Goal: Task Accomplishment & Management: Manage account settings

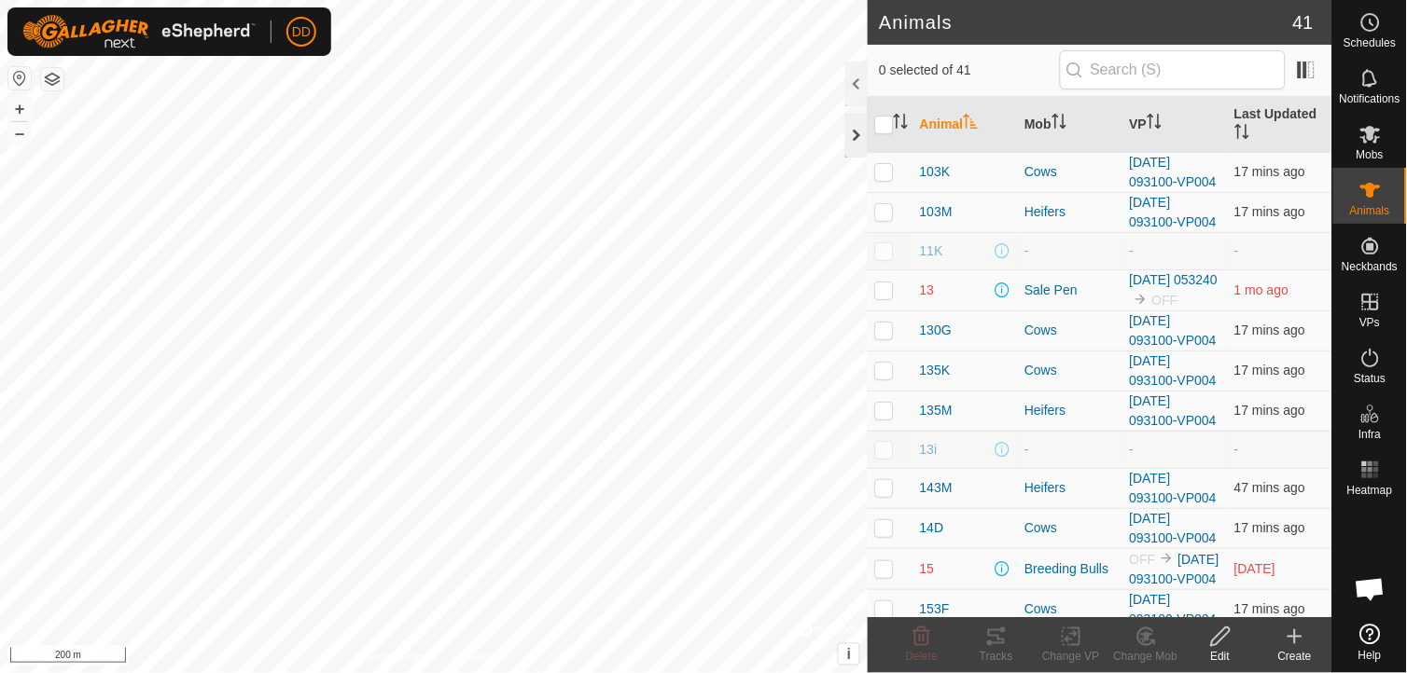
click at [854, 136] on div at bounding box center [856, 135] width 22 height 45
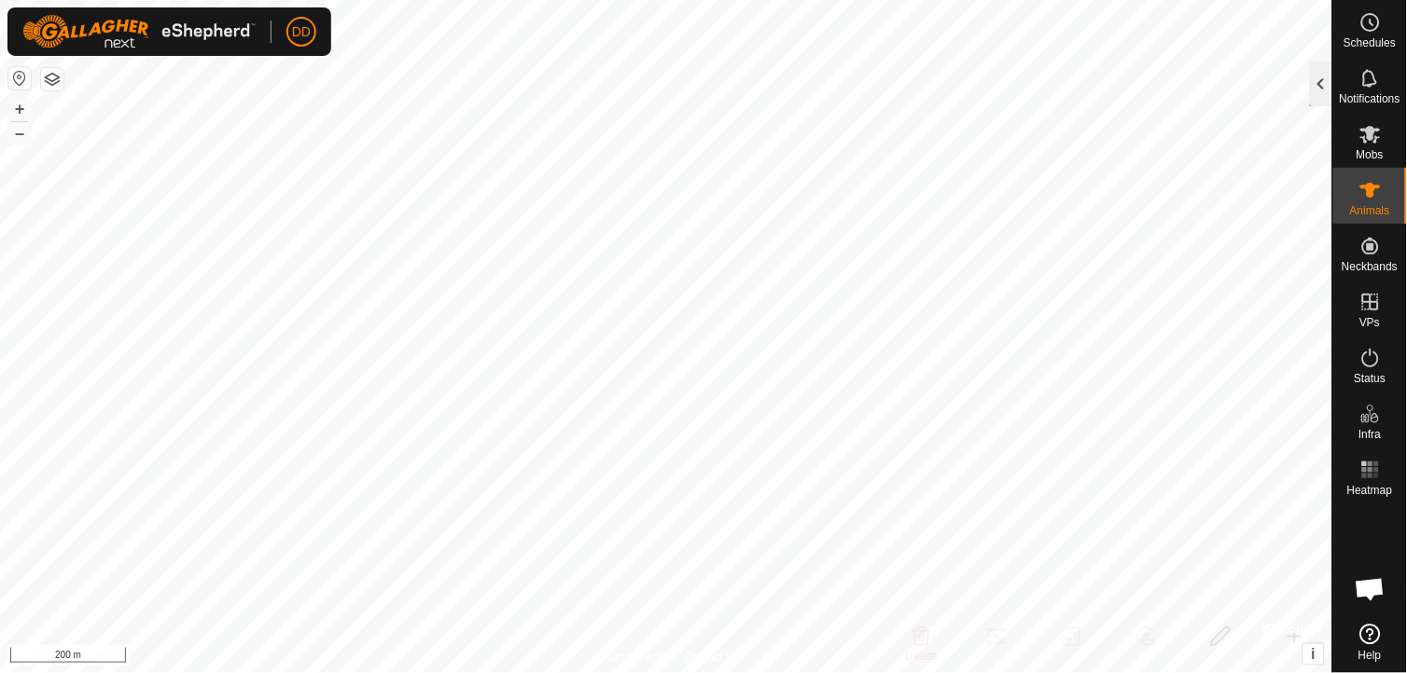
click at [1313, 72] on div at bounding box center [1321, 84] width 22 height 45
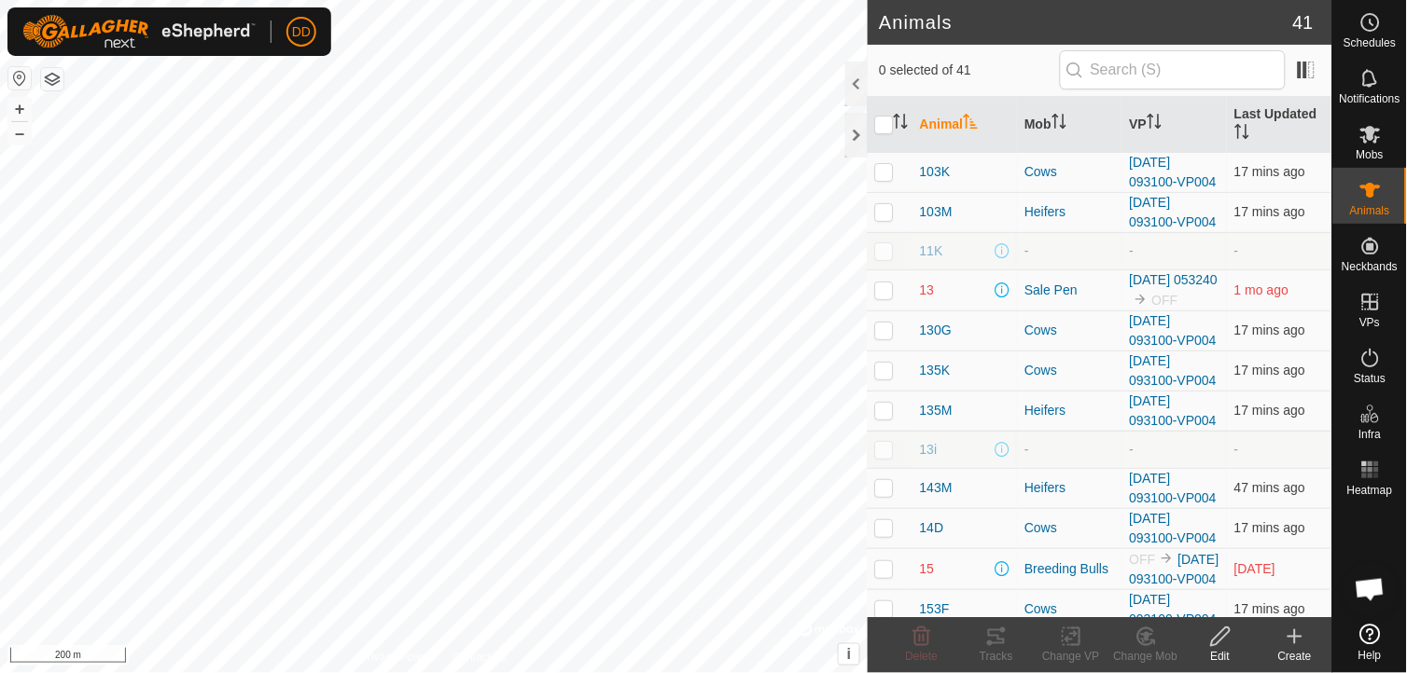
scroll to position [454, 0]
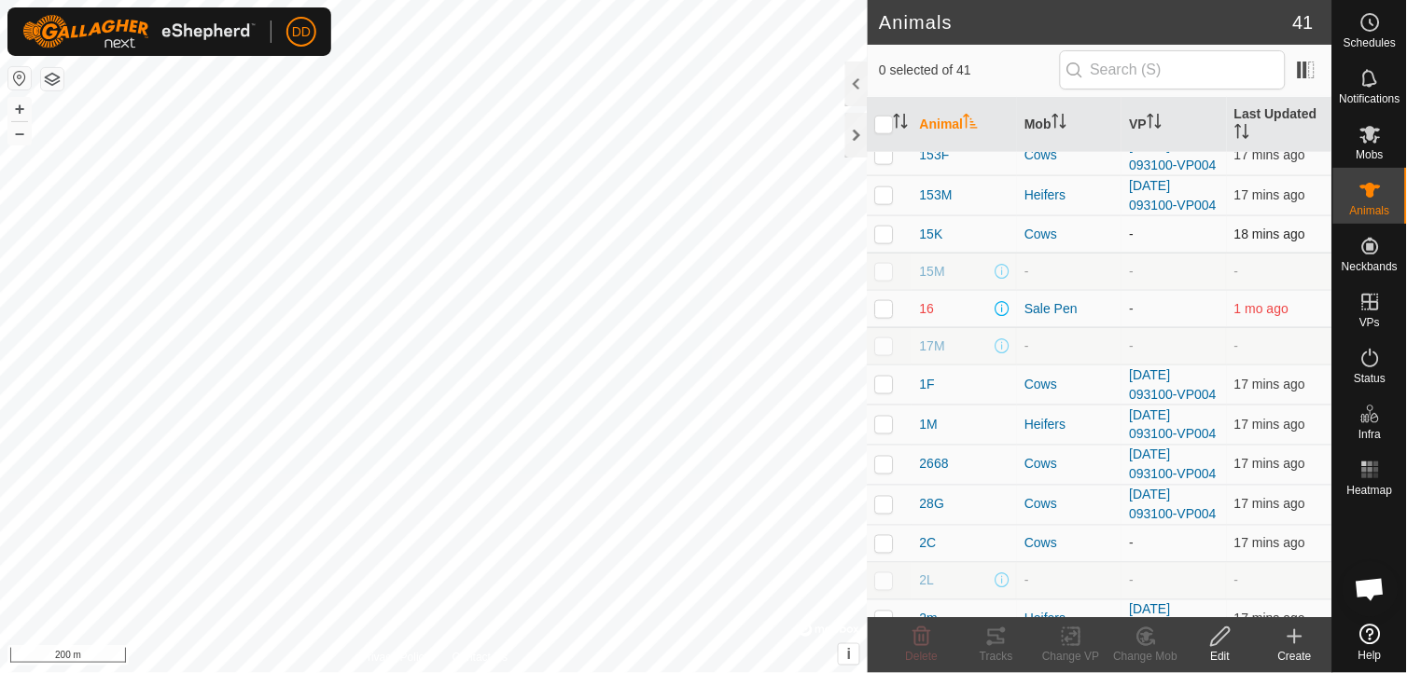
click at [882, 242] on p-checkbox at bounding box center [884, 234] width 19 height 15
click at [1145, 636] on icon at bounding box center [1146, 636] width 13 height 9
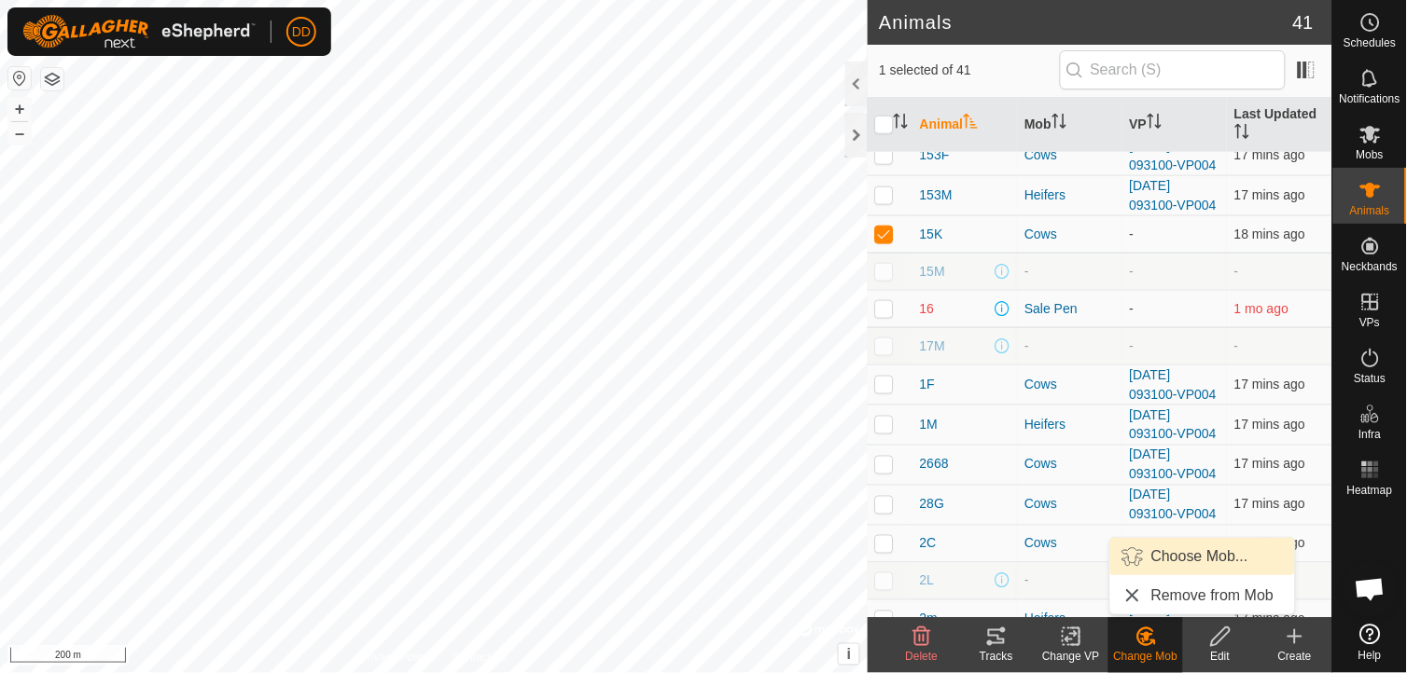
click at [1178, 552] on link "Choose Mob..." at bounding box center [1202, 556] width 185 height 37
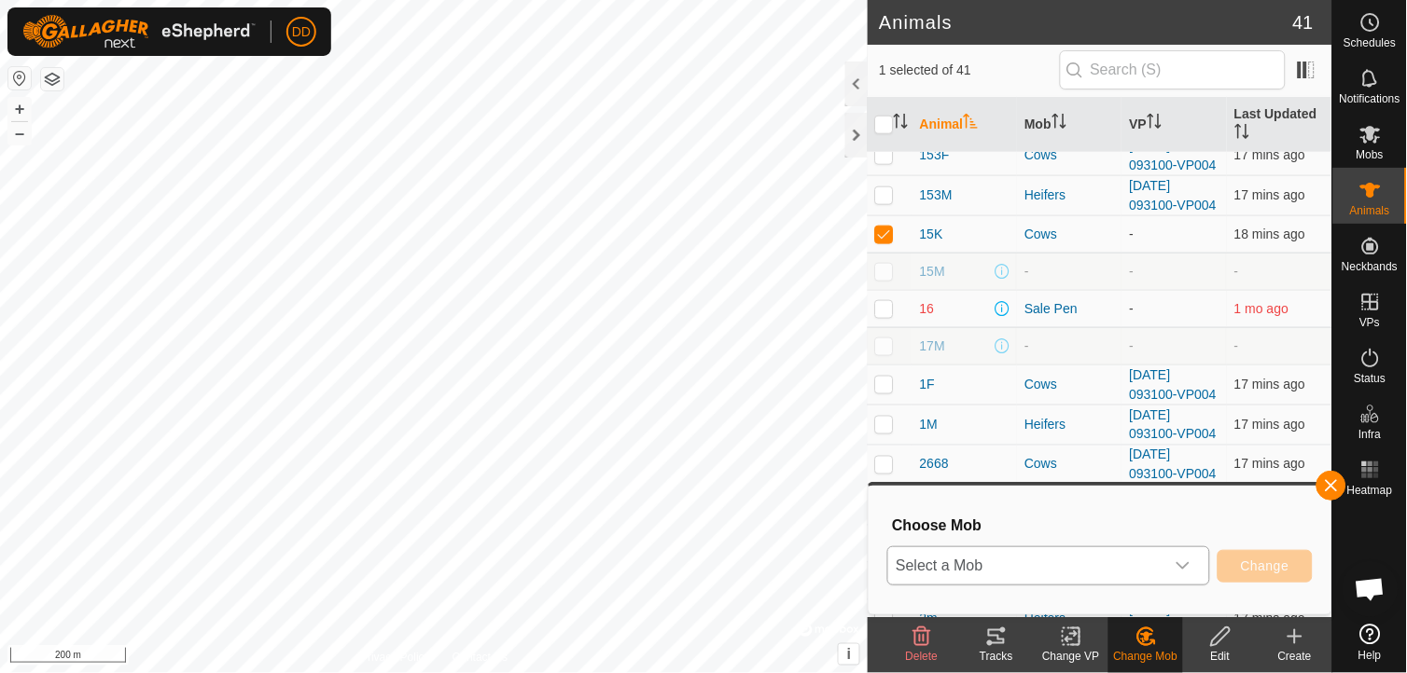
click at [1185, 569] on icon "dropdown trigger" at bounding box center [1182, 566] width 13 height 7
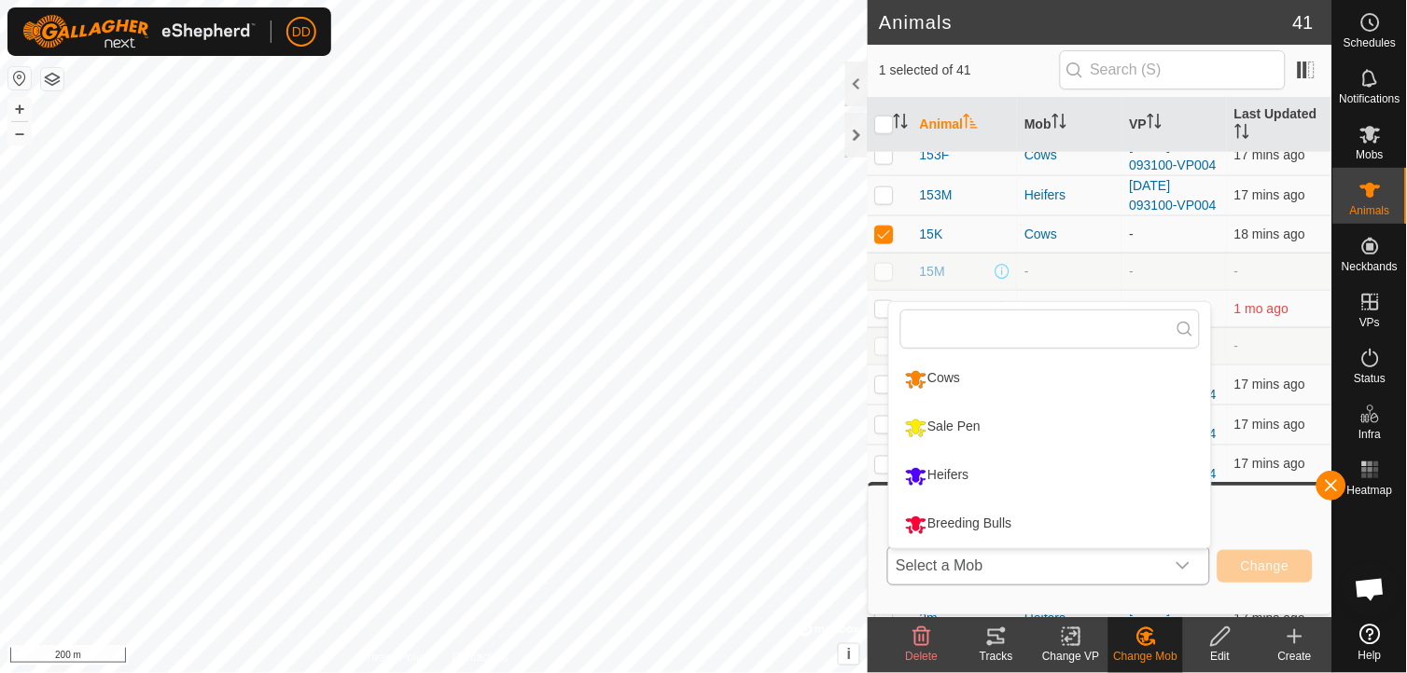
click at [953, 423] on li "Sale Pen" at bounding box center [1050, 428] width 322 height 47
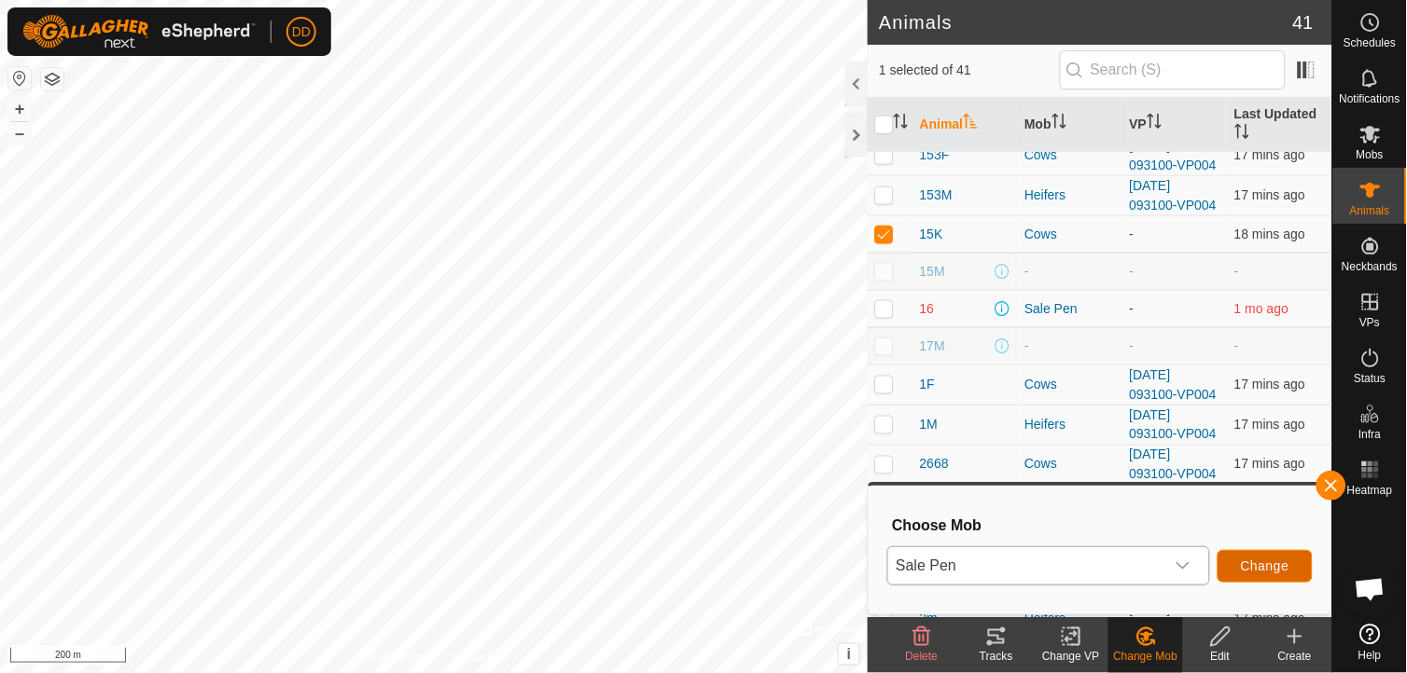
click at [1276, 560] on span "Change" at bounding box center [1264, 566] width 49 height 15
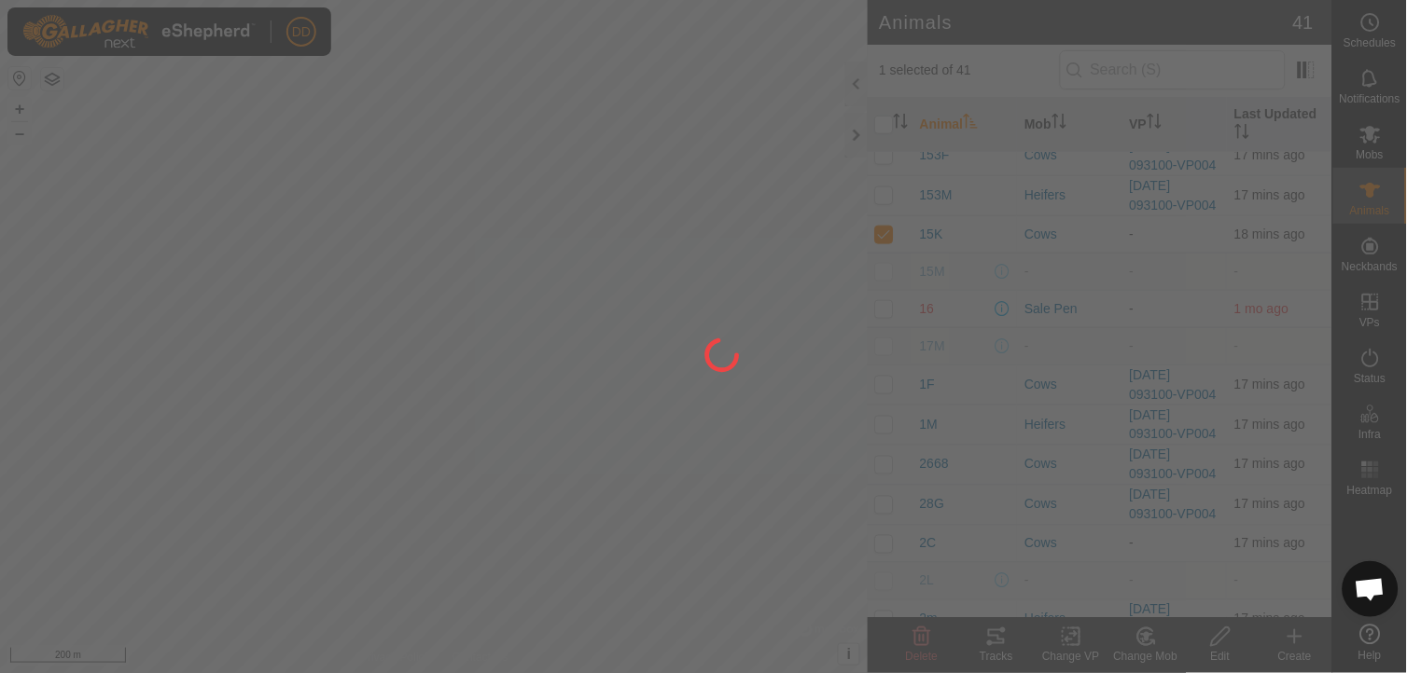
checkbox input "false"
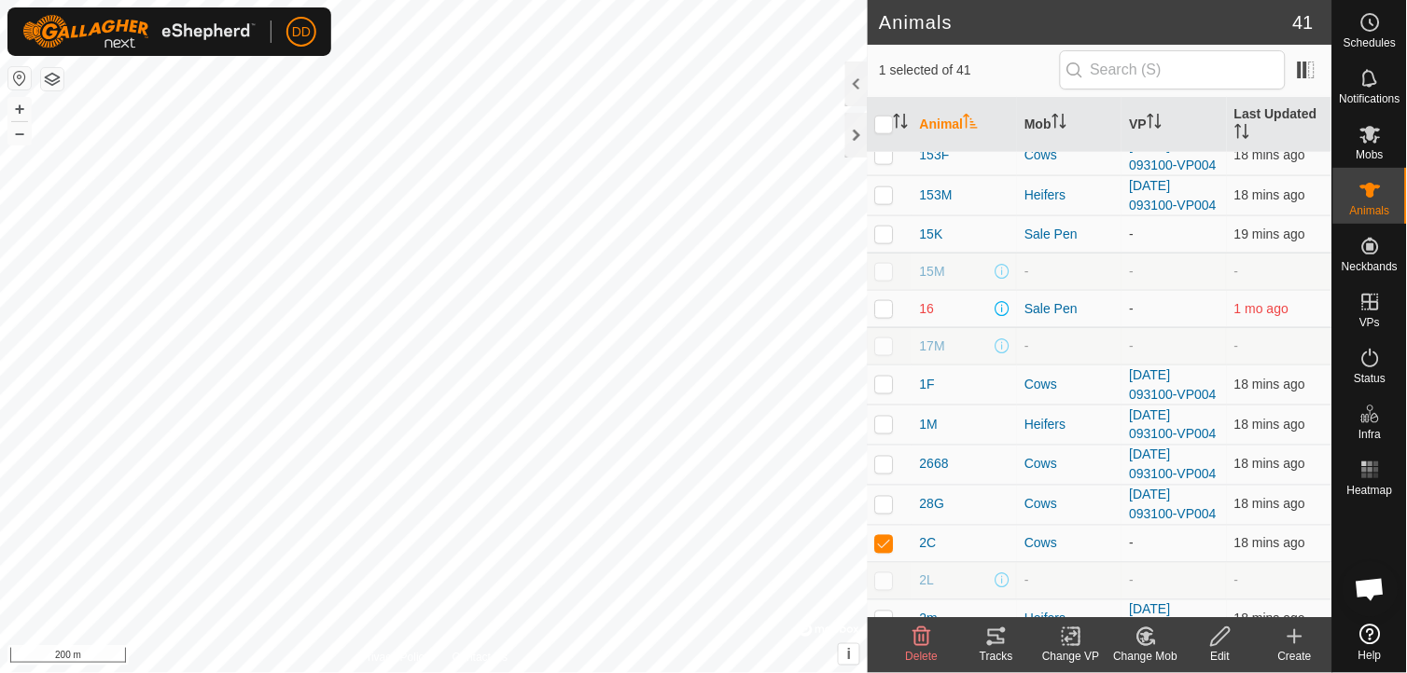
click at [1145, 642] on icon at bounding box center [1145, 637] width 23 height 22
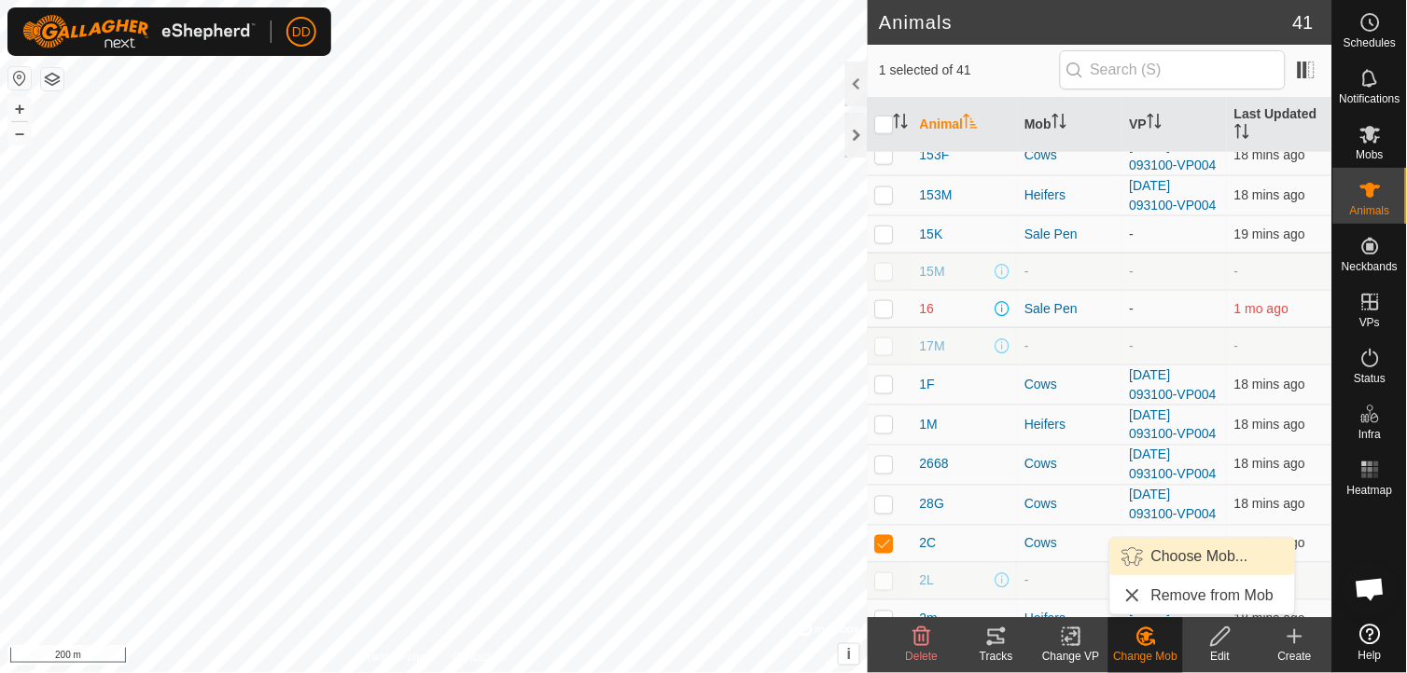
click at [1160, 556] on link "Choose Mob..." at bounding box center [1202, 556] width 185 height 37
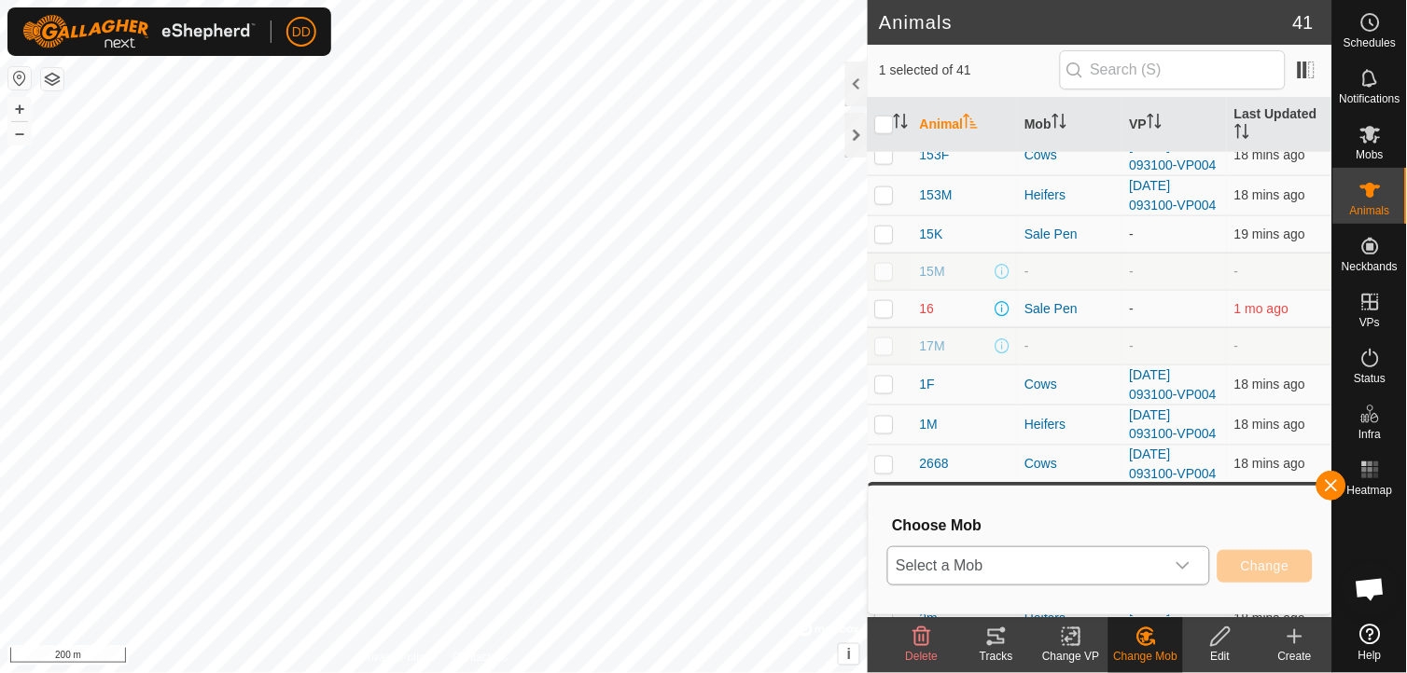
click at [1190, 566] on icon "dropdown trigger" at bounding box center [1182, 566] width 15 height 15
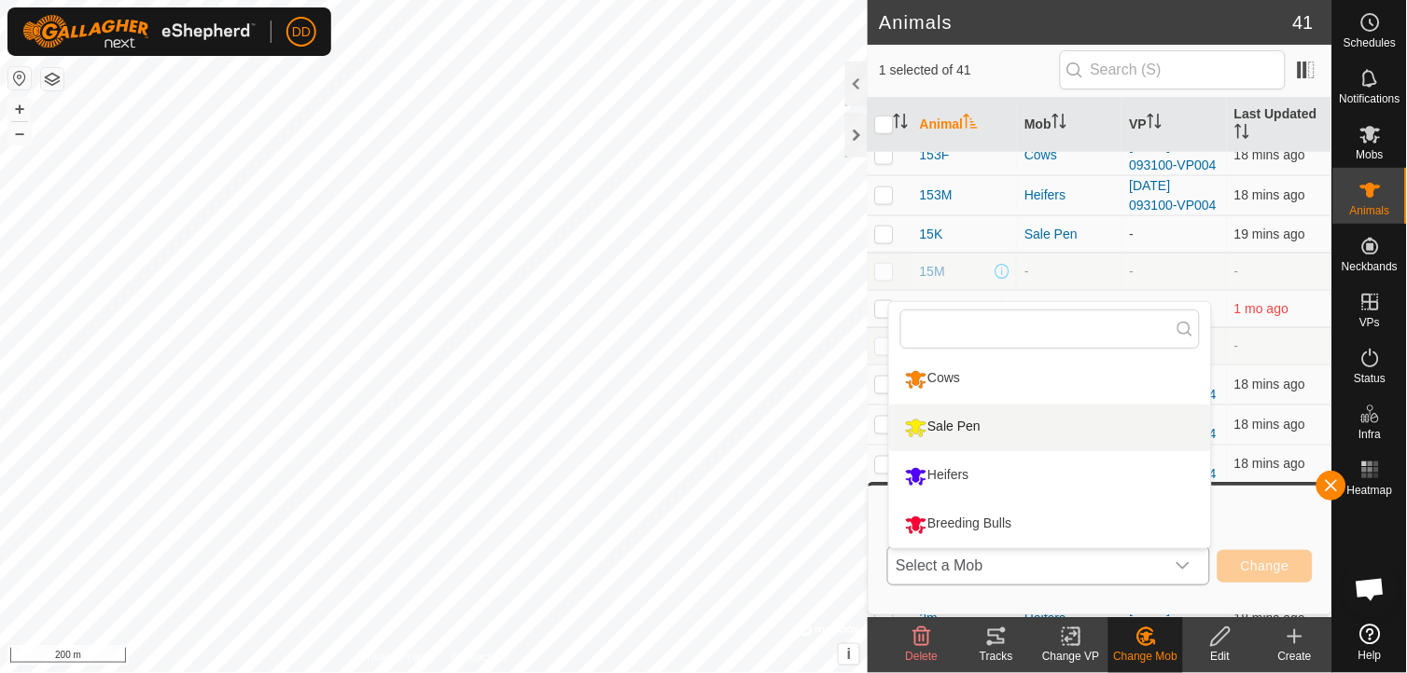
click at [993, 425] on li "Sale Pen" at bounding box center [1050, 428] width 322 height 47
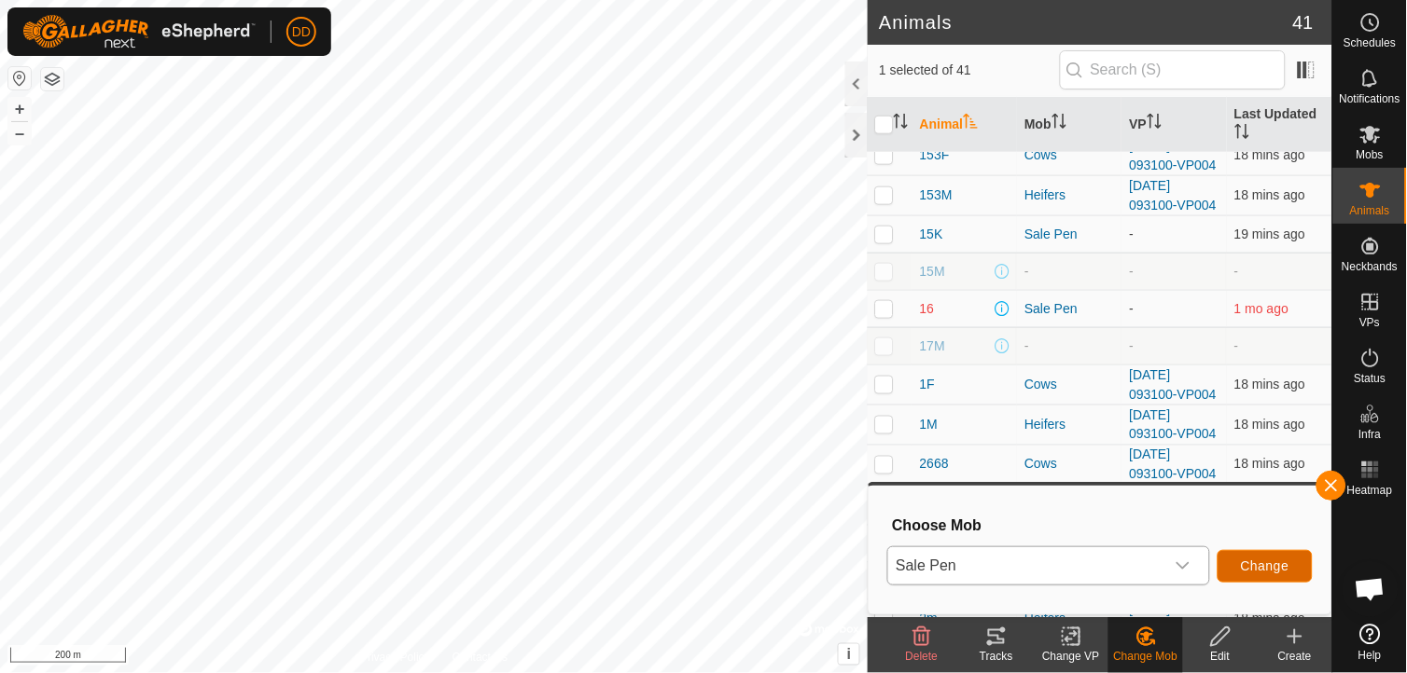
click at [1254, 566] on span "Change" at bounding box center [1264, 566] width 49 height 15
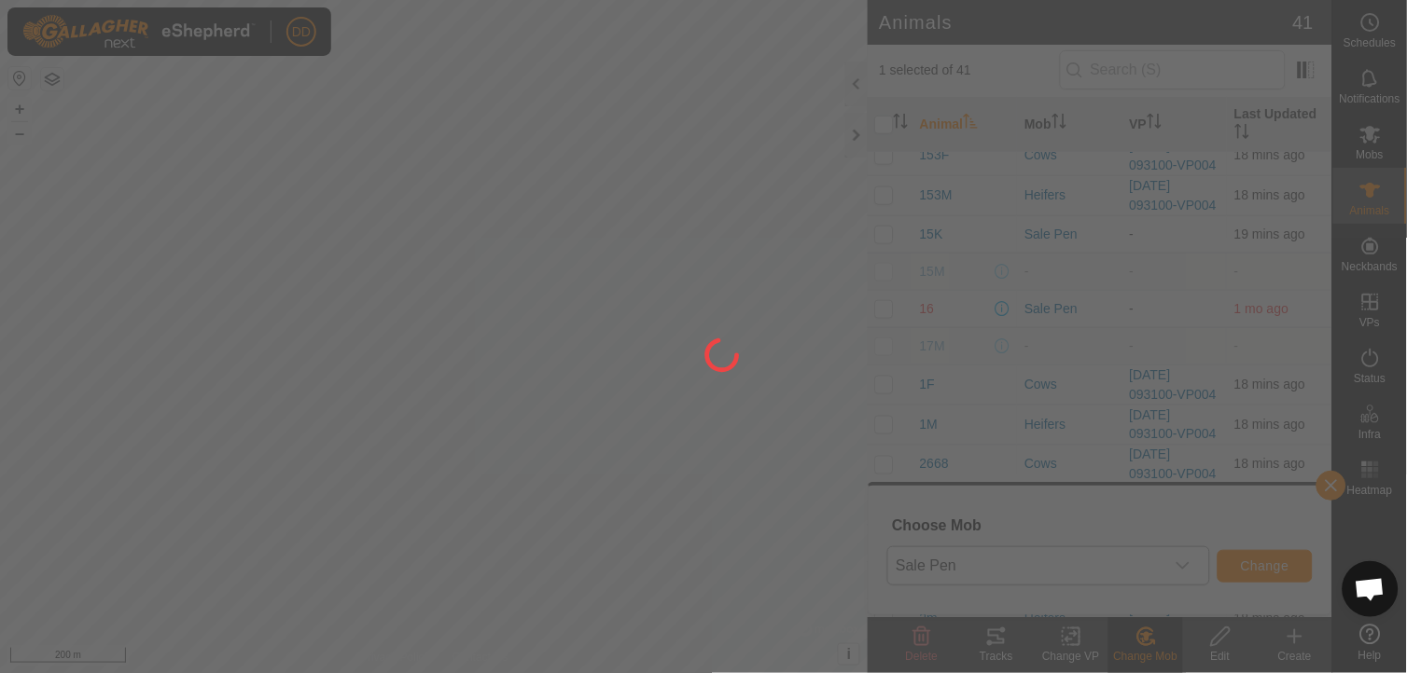
checkbox input "false"
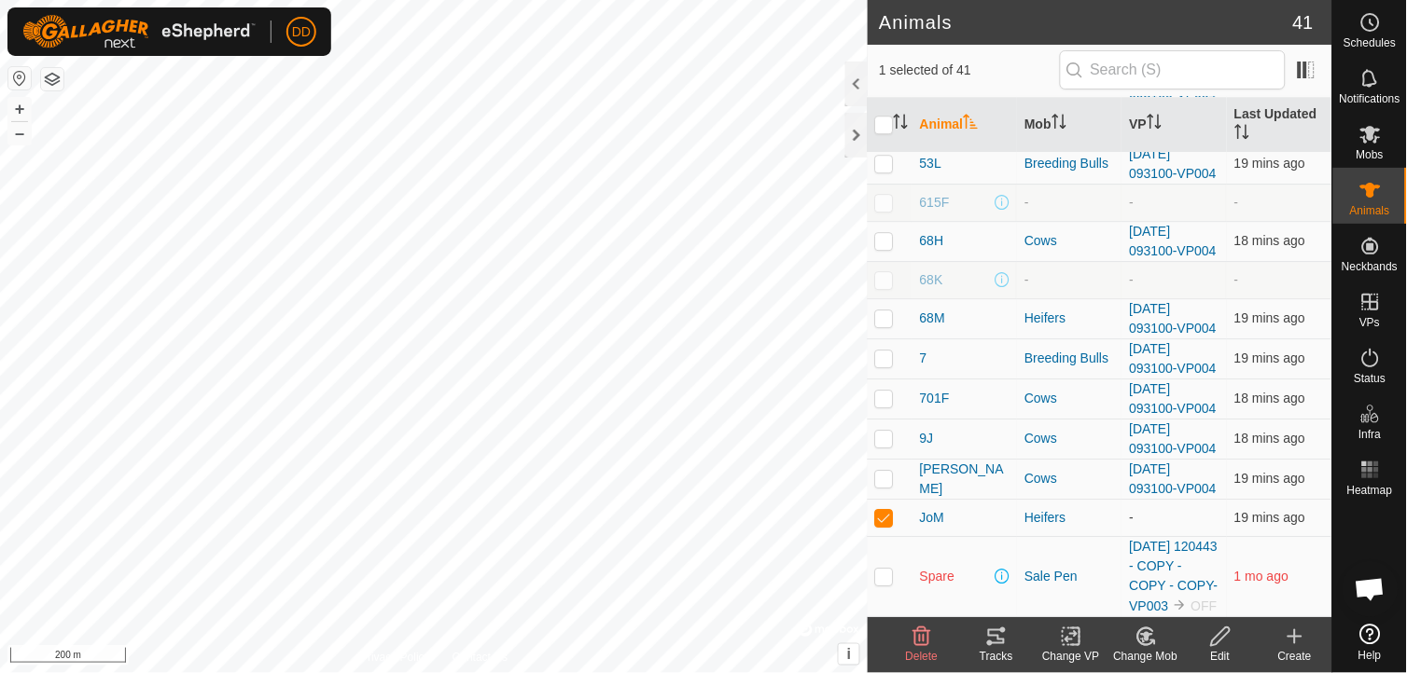
scroll to position [1251, 0]
click at [1148, 640] on icon at bounding box center [1146, 636] width 13 height 9
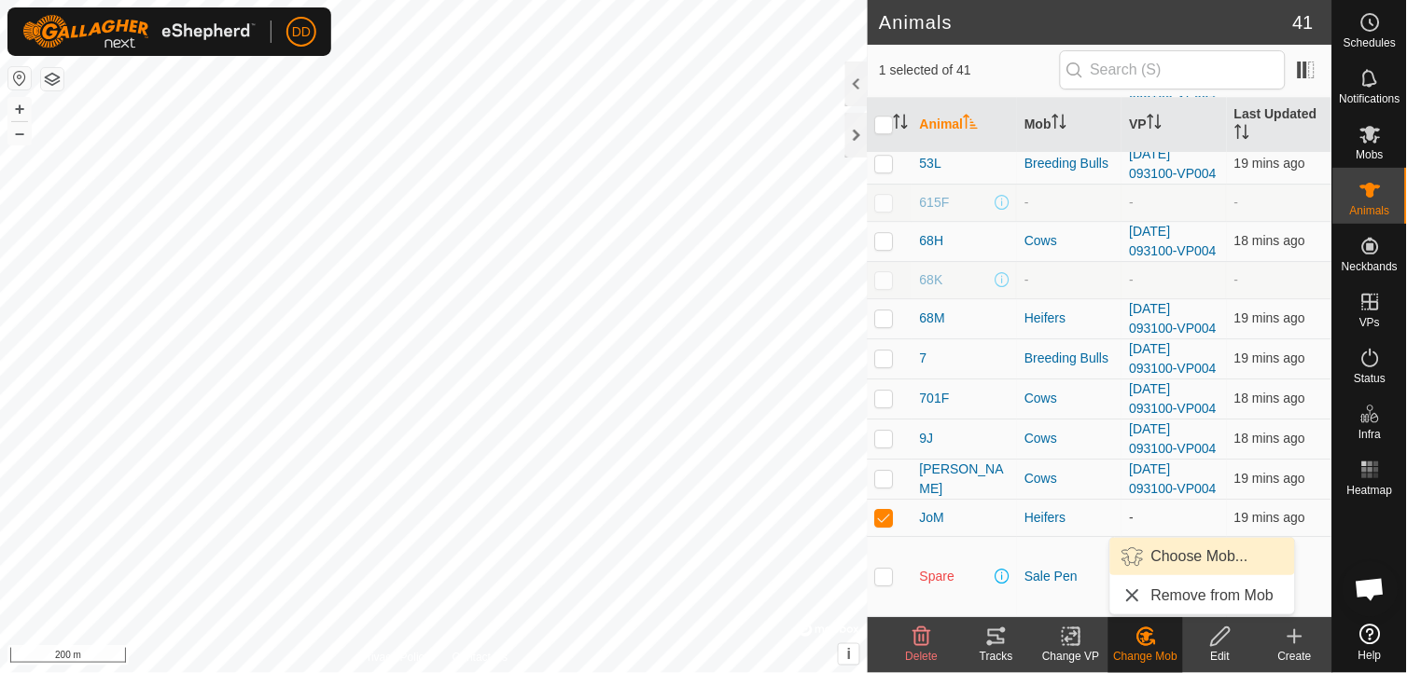
click at [1168, 554] on link "Choose Mob..." at bounding box center [1202, 556] width 185 height 37
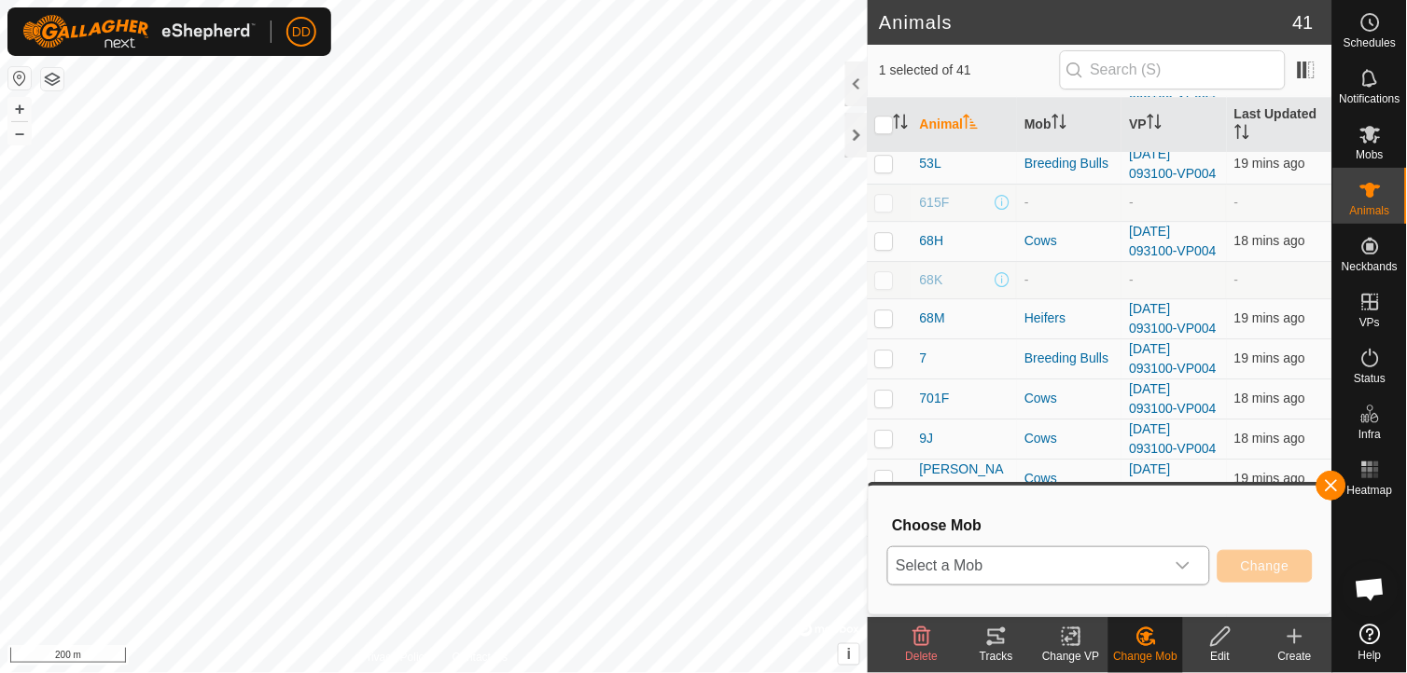
click at [1187, 565] on icon "dropdown trigger" at bounding box center [1182, 566] width 13 height 7
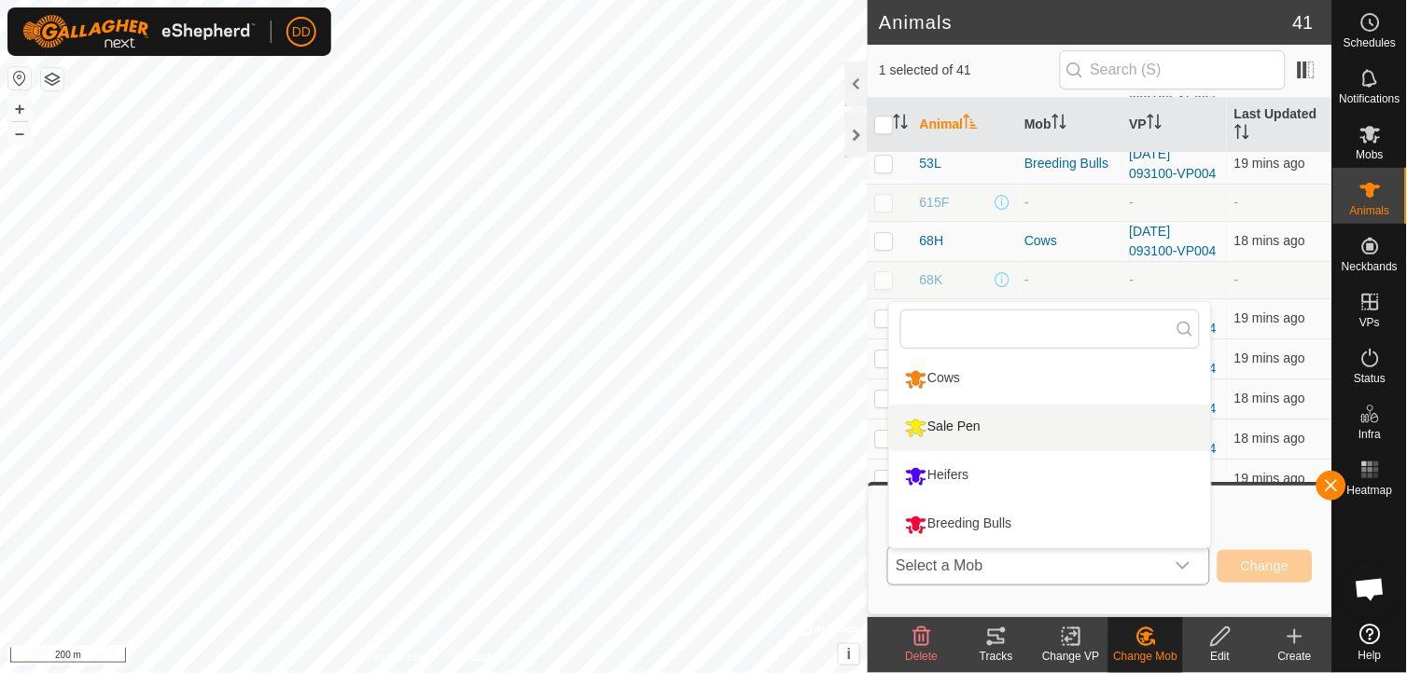
click at [970, 426] on li "Sale Pen" at bounding box center [1050, 428] width 322 height 47
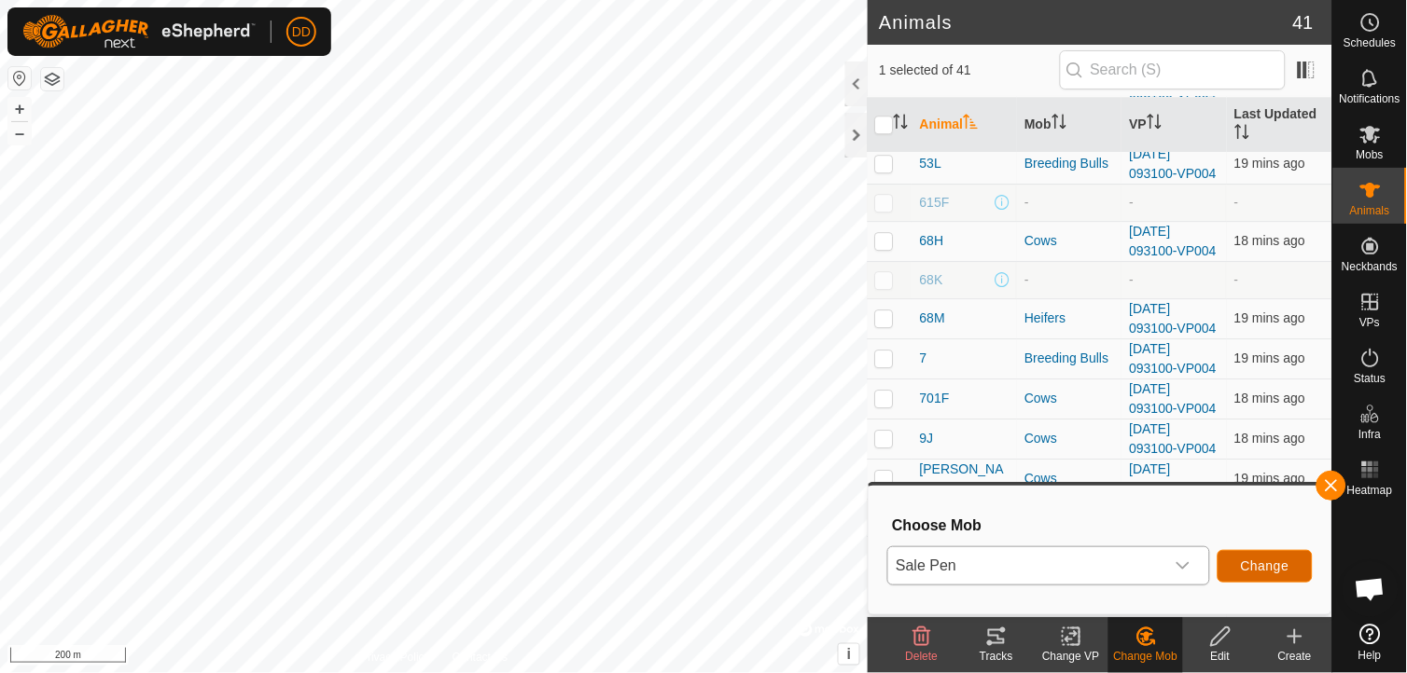
click at [1246, 571] on span "Change" at bounding box center [1264, 566] width 49 height 15
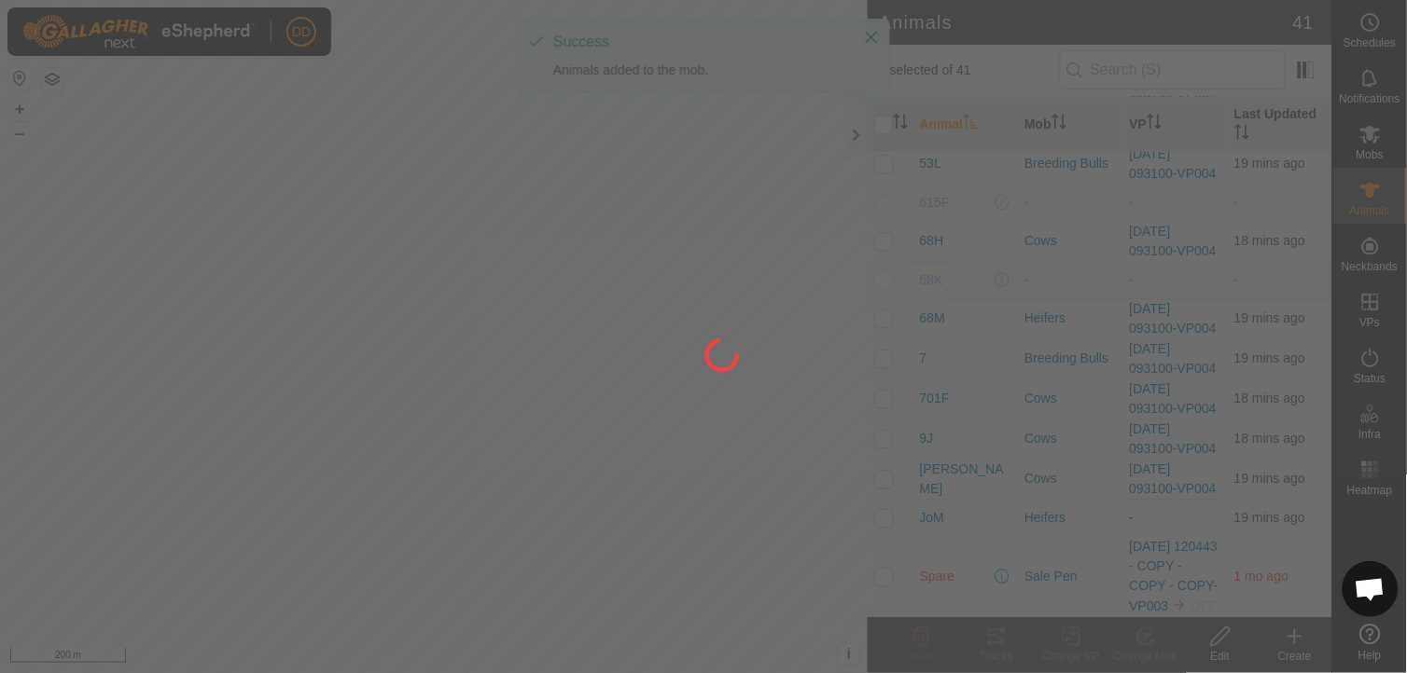
checkbox input "false"
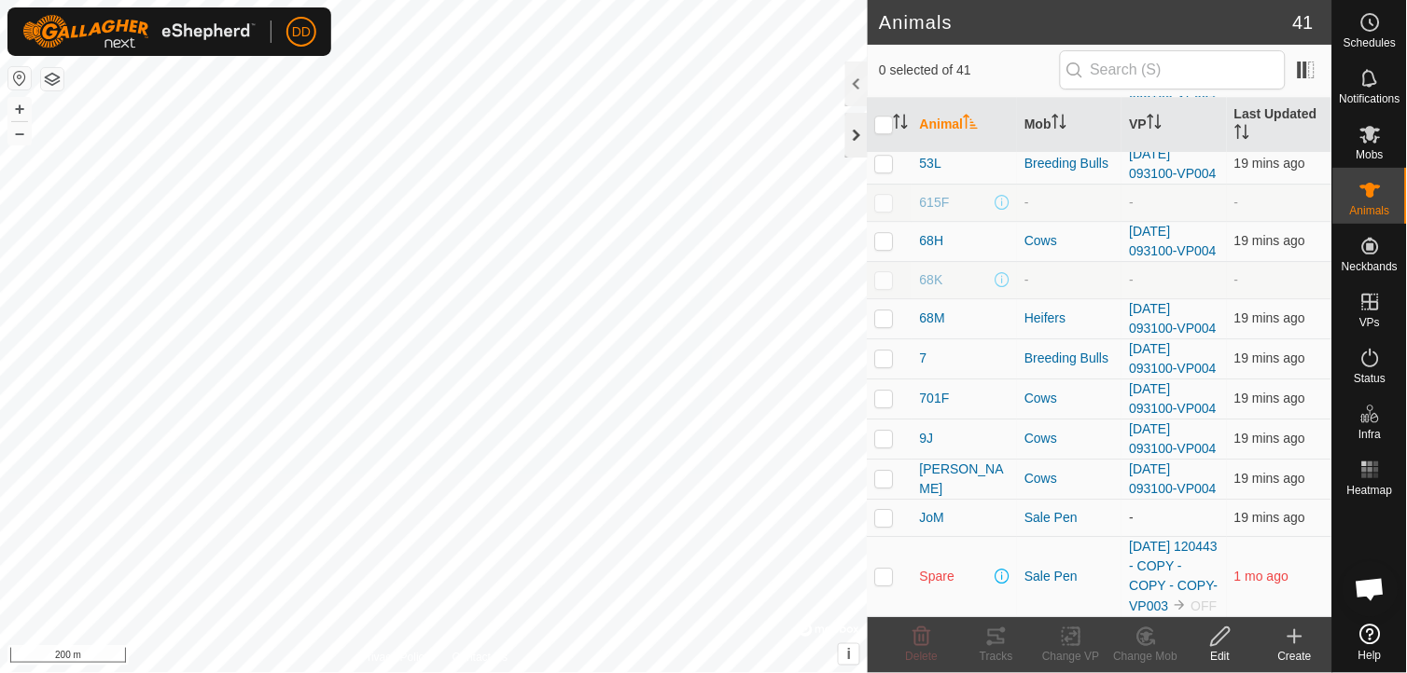
click at [849, 126] on div at bounding box center [856, 135] width 22 height 45
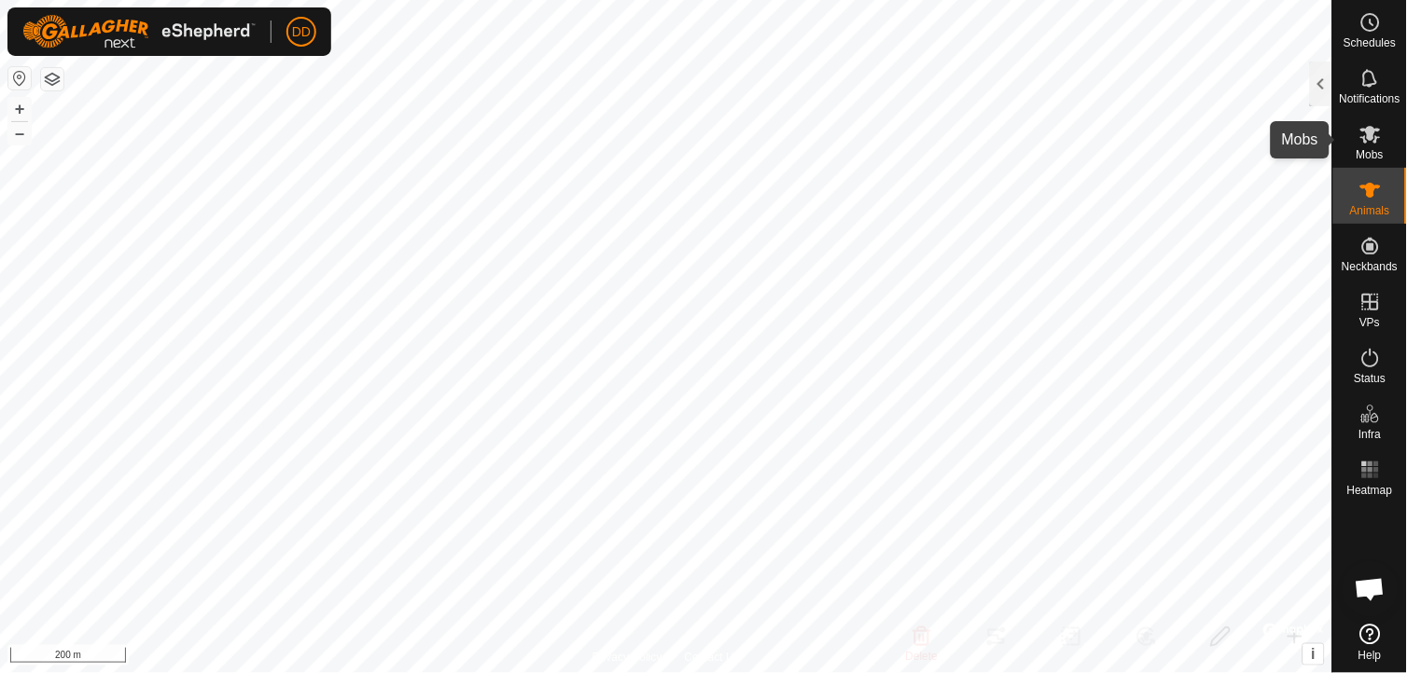
click at [1377, 144] on icon at bounding box center [1370, 134] width 22 height 22
click at [1324, 71] on div at bounding box center [1321, 84] width 22 height 45
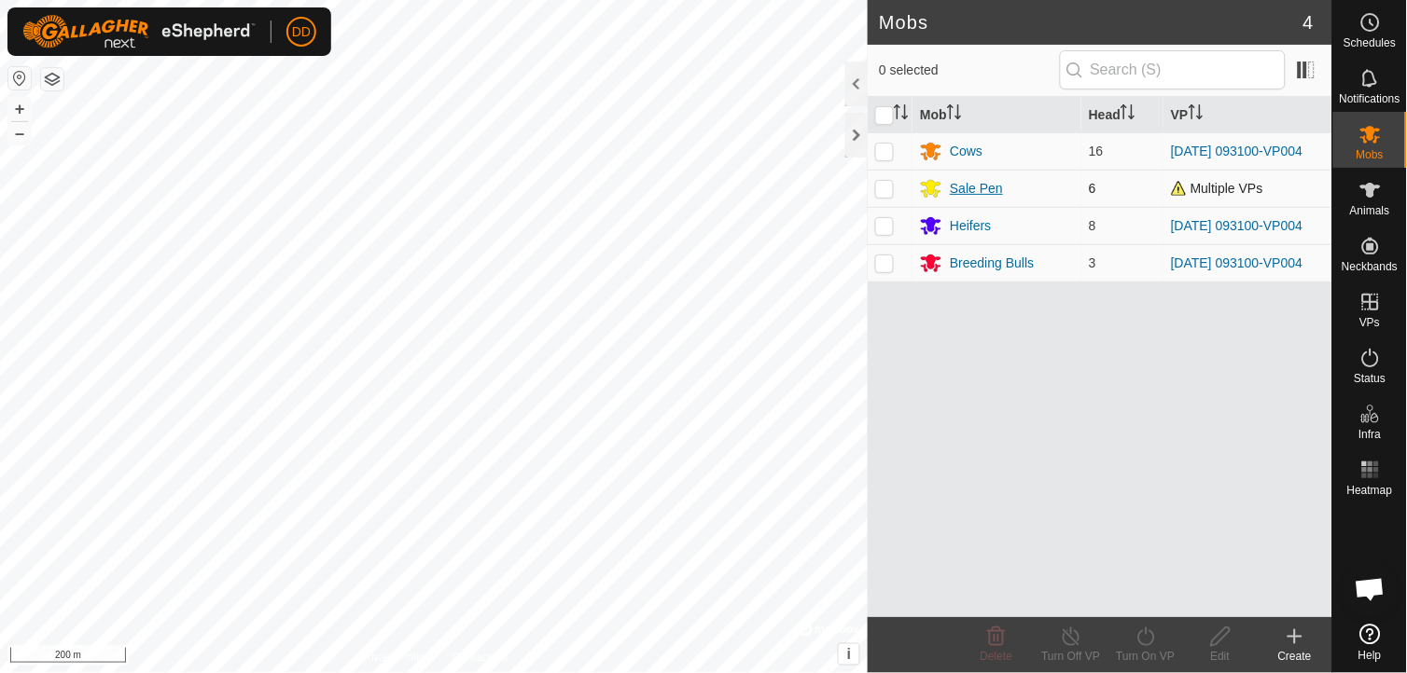
click at [970, 191] on div "Sale Pen" at bounding box center [975, 189] width 53 height 20
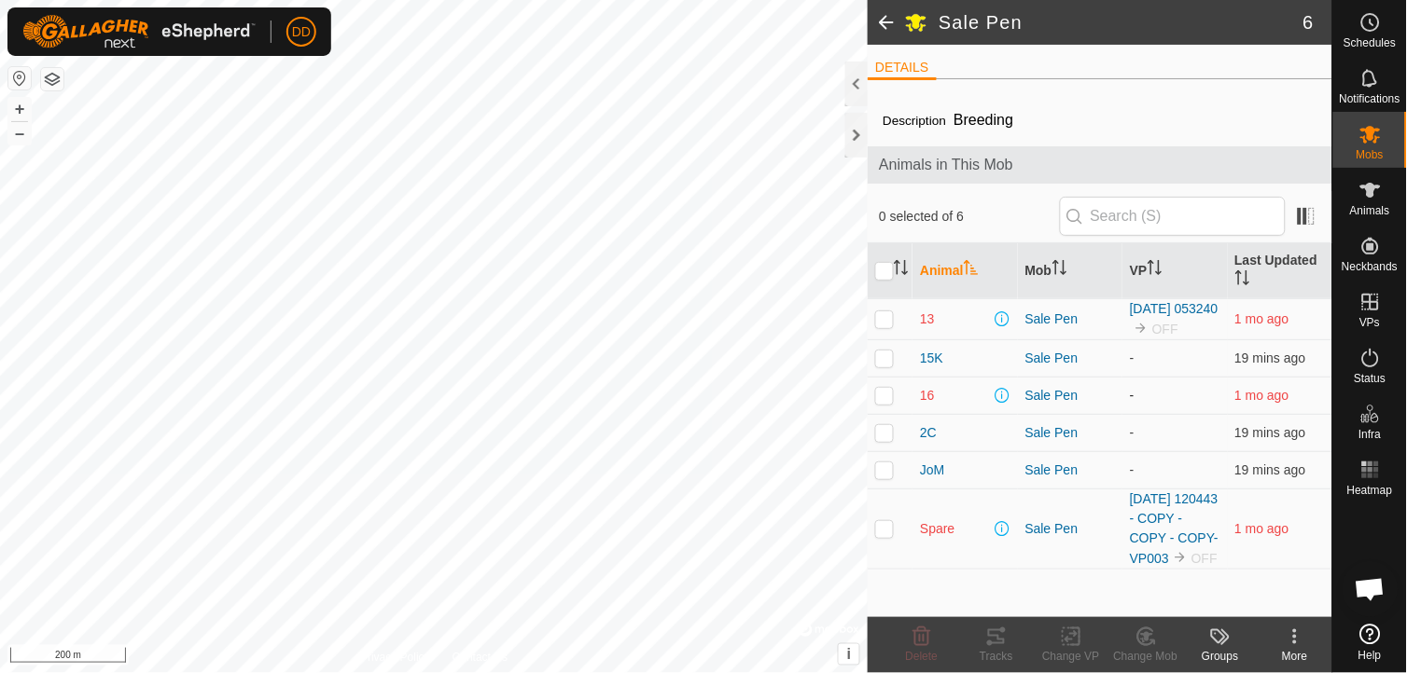
click at [888, 403] on p-checkbox at bounding box center [884, 395] width 19 height 15
checkbox input "true"
click at [1296, 636] on icon at bounding box center [1295, 637] width 4 height 4
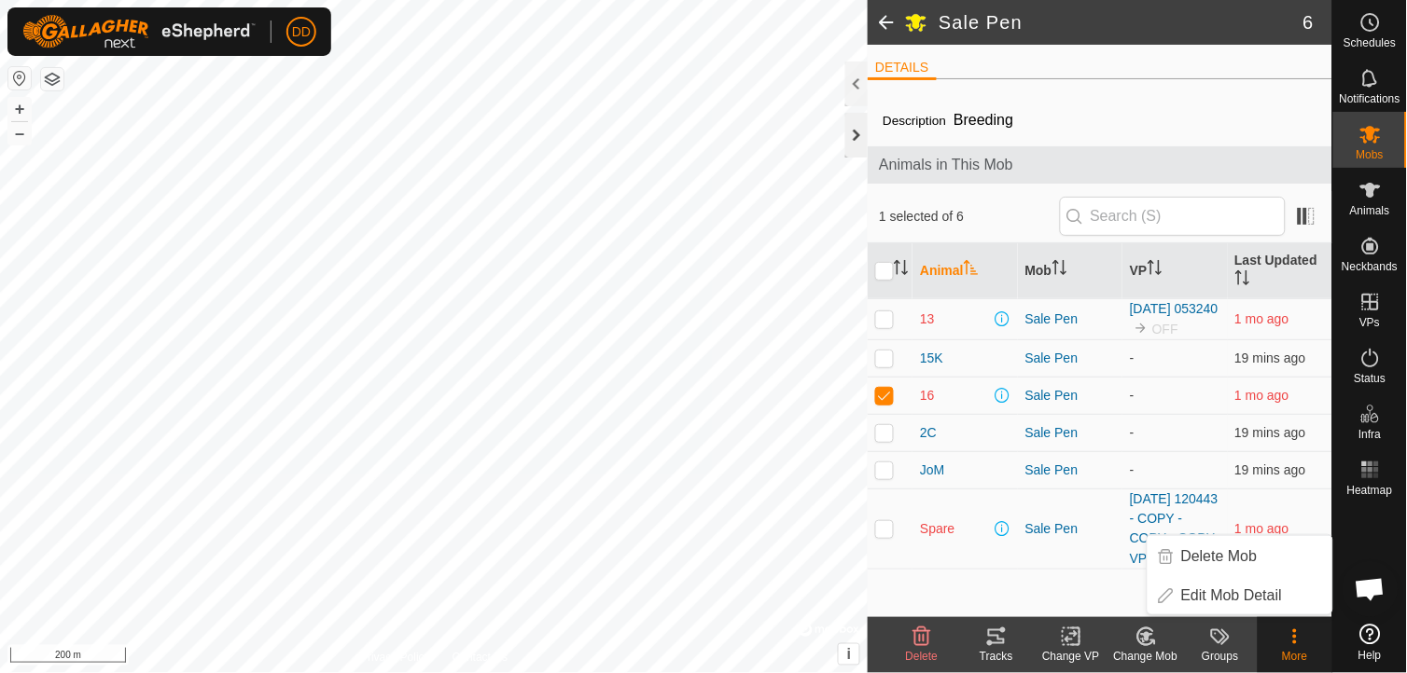
click at [858, 140] on div at bounding box center [856, 135] width 22 height 45
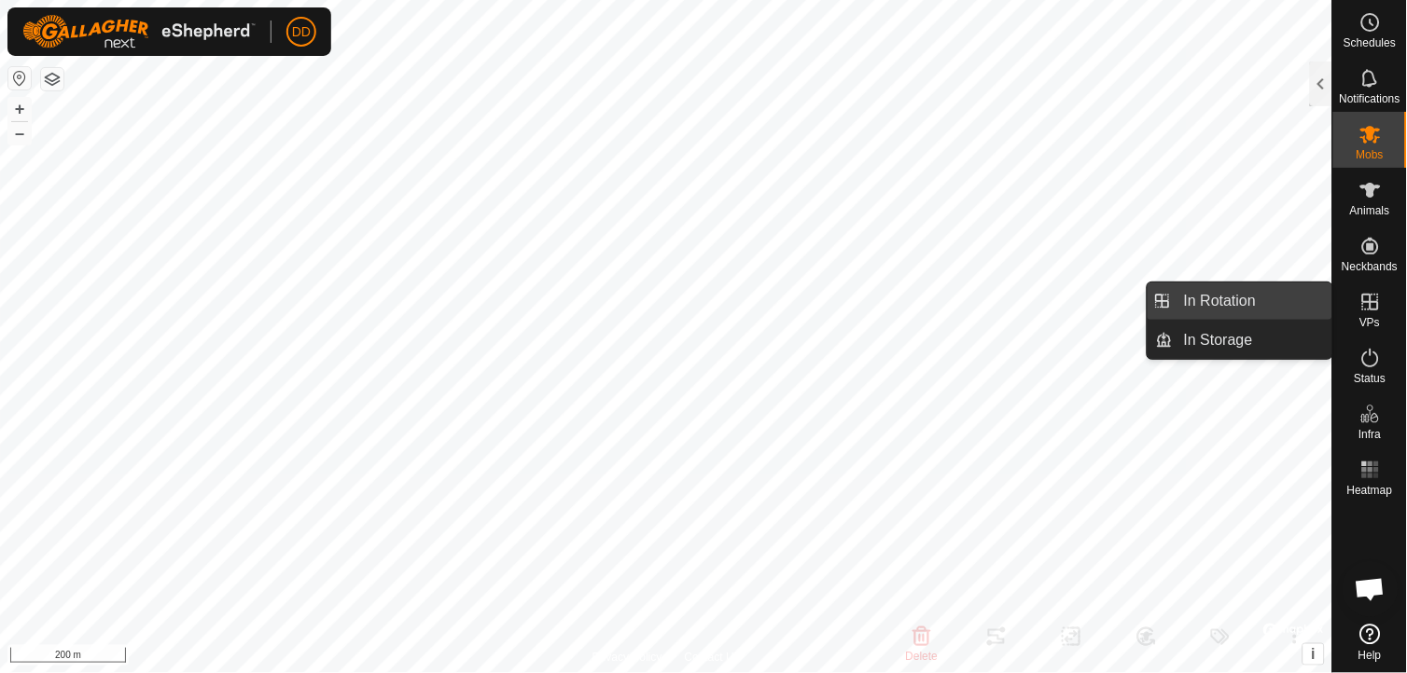
click at [1237, 308] on link "In Rotation" at bounding box center [1251, 301] width 159 height 37
click at [1217, 298] on link "In Rotation" at bounding box center [1251, 301] width 159 height 37
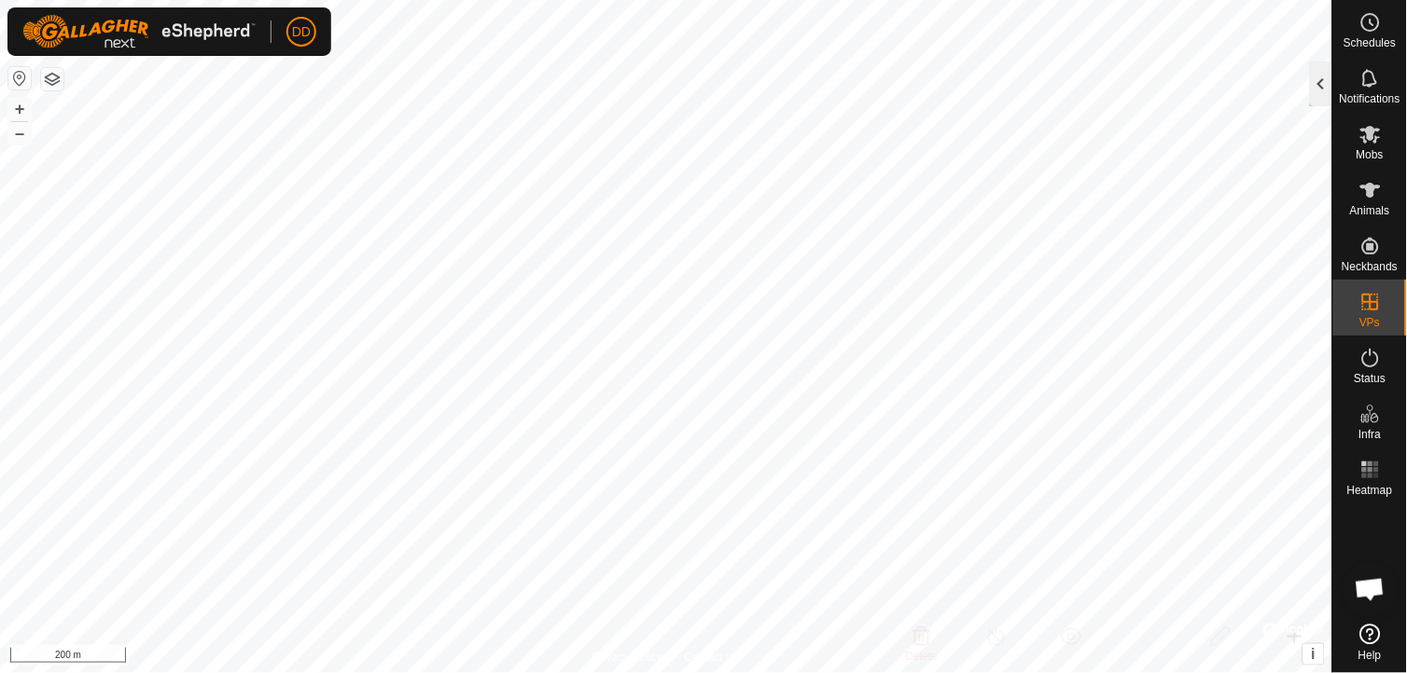
click at [1327, 89] on div at bounding box center [1321, 84] width 22 height 45
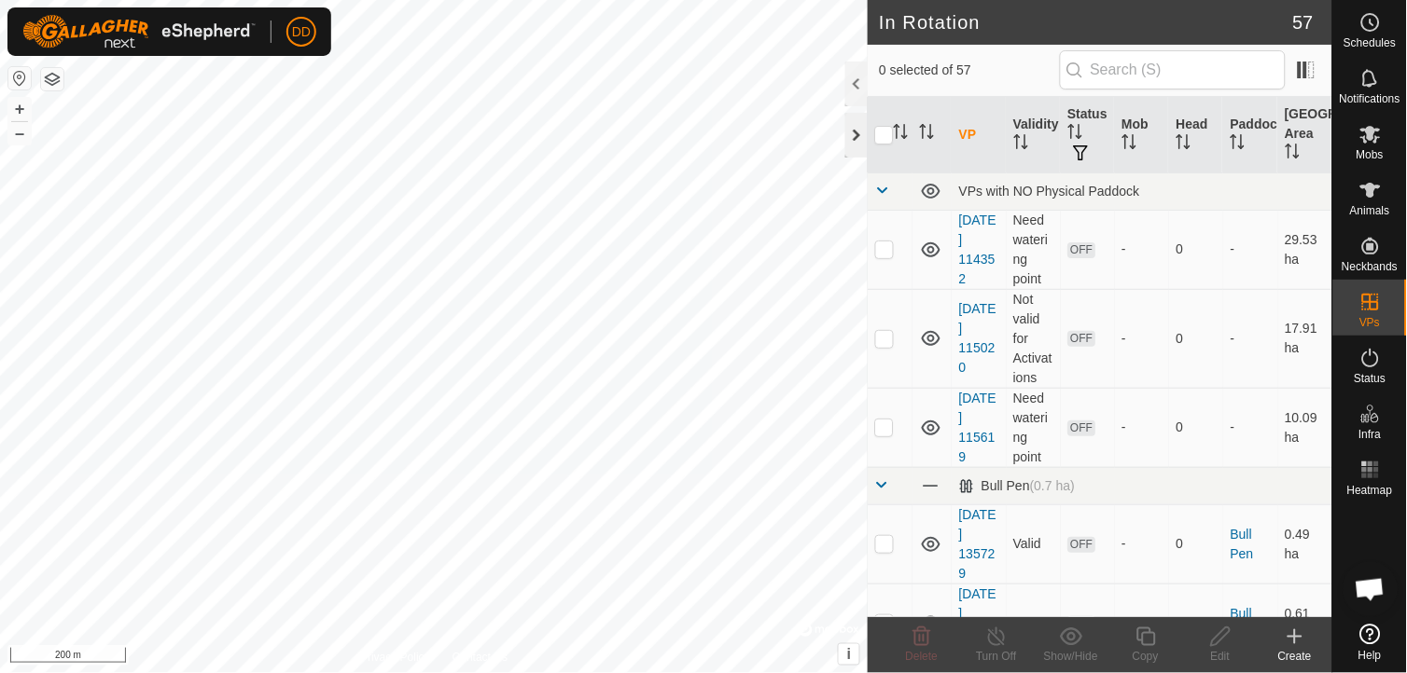
click at [860, 135] on div at bounding box center [856, 135] width 22 height 45
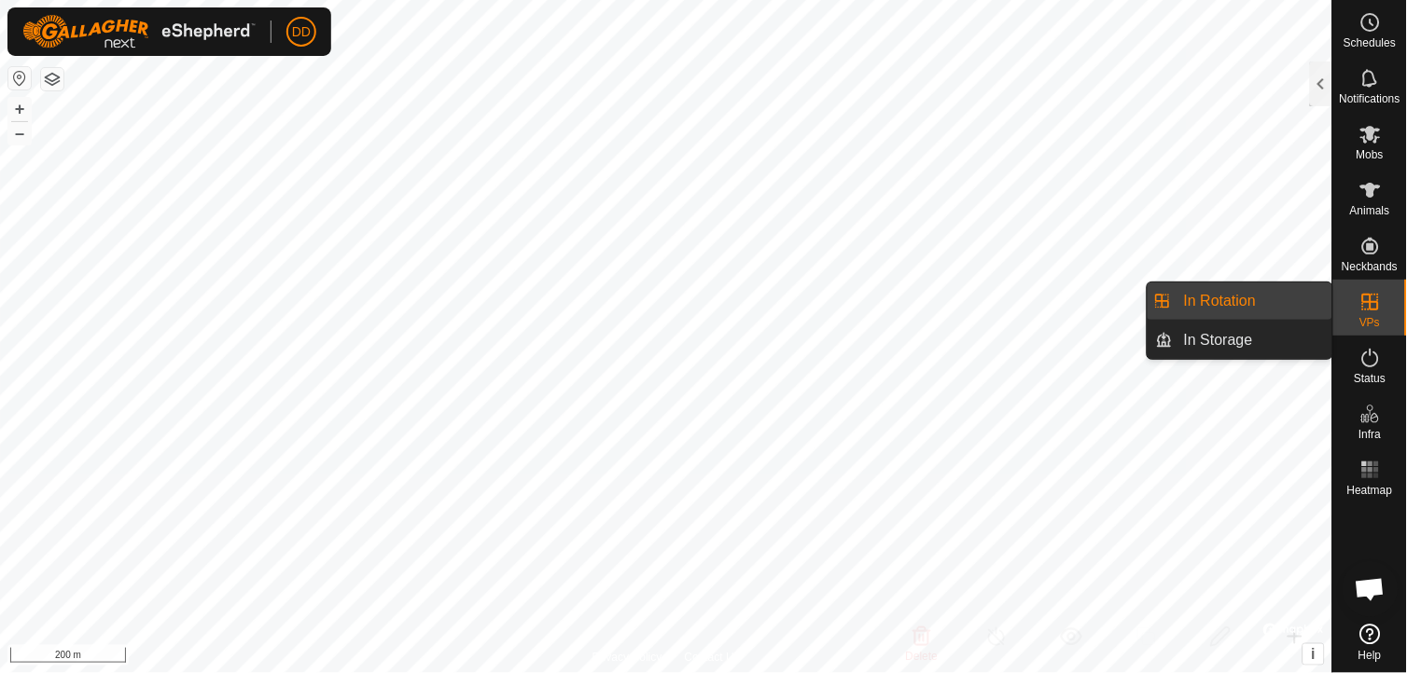
click at [1363, 302] on icon at bounding box center [1370, 302] width 22 height 22
click at [1238, 299] on link "In Rotation" at bounding box center [1251, 301] width 159 height 37
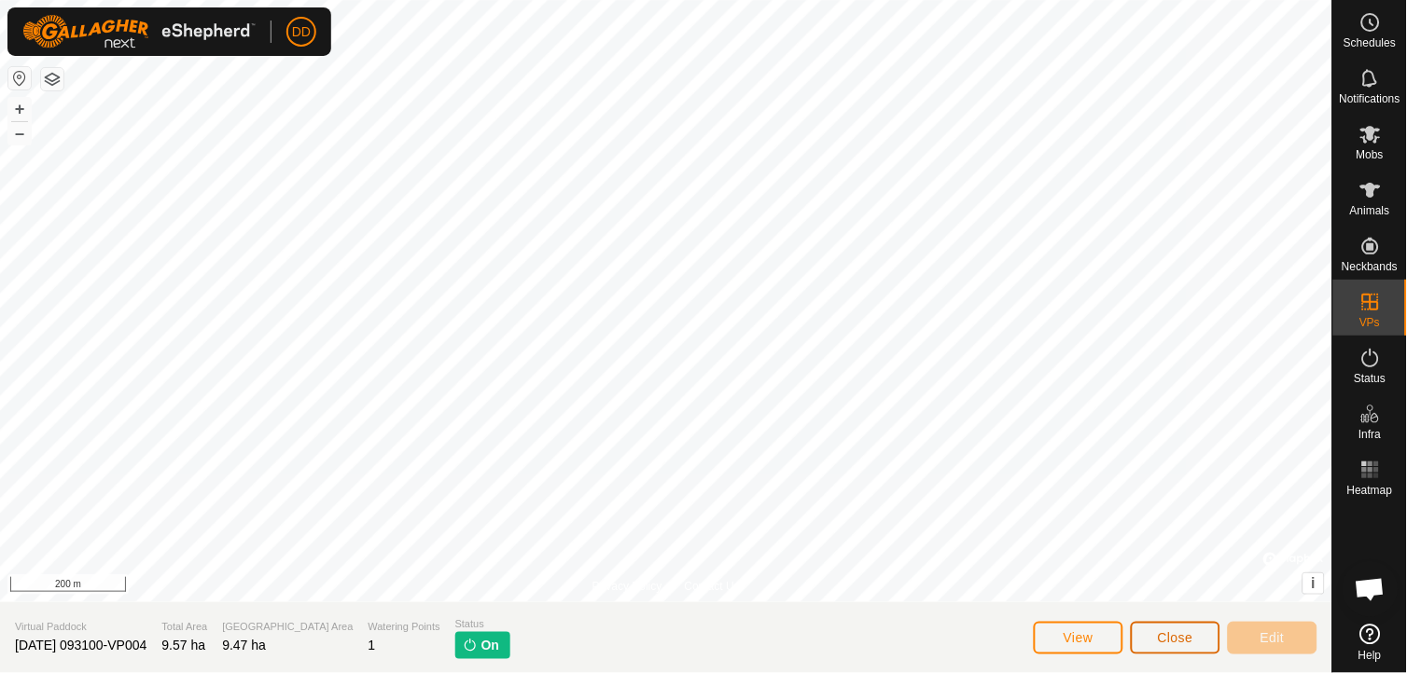
click at [1173, 636] on span "Close" at bounding box center [1174, 638] width 35 height 15
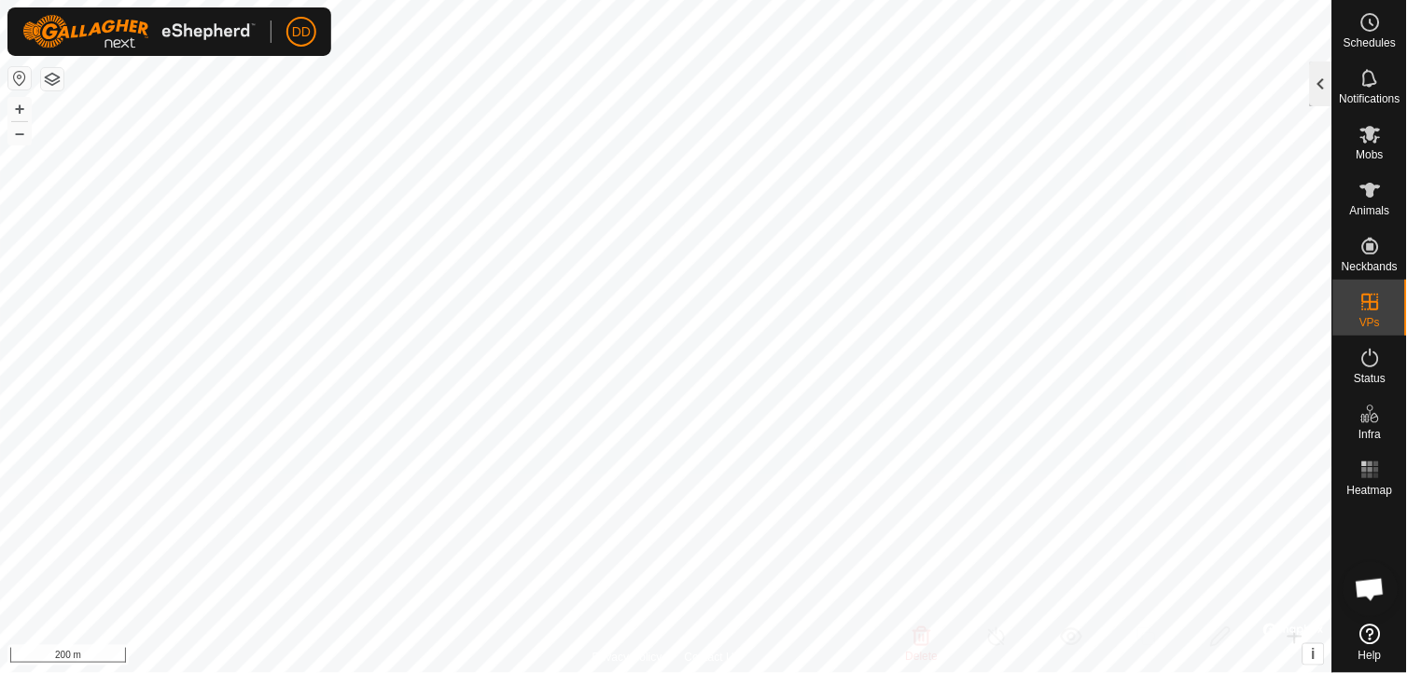
click at [1323, 80] on div at bounding box center [1321, 84] width 22 height 45
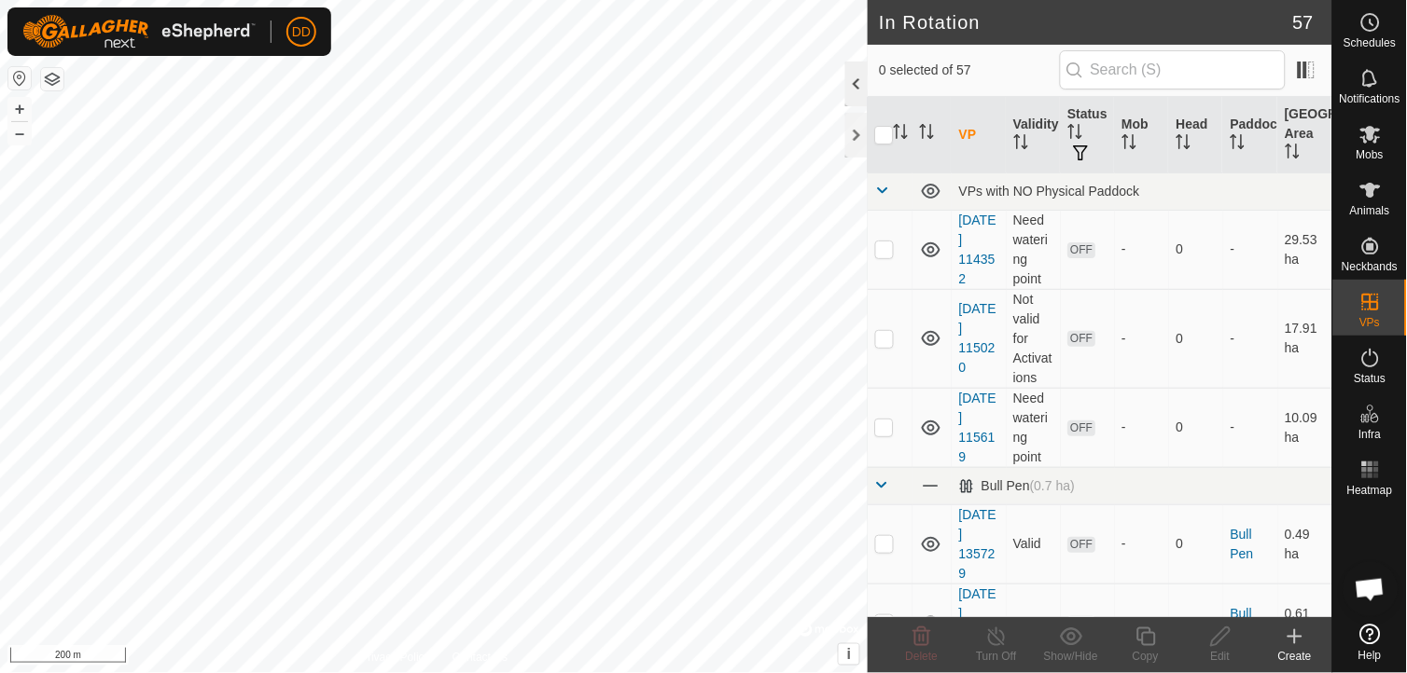
click at [1323, 80] on div "0 selected of 57" at bounding box center [1099, 71] width 464 height 52
click at [1290, 638] on icon at bounding box center [1294, 637] width 22 height 22
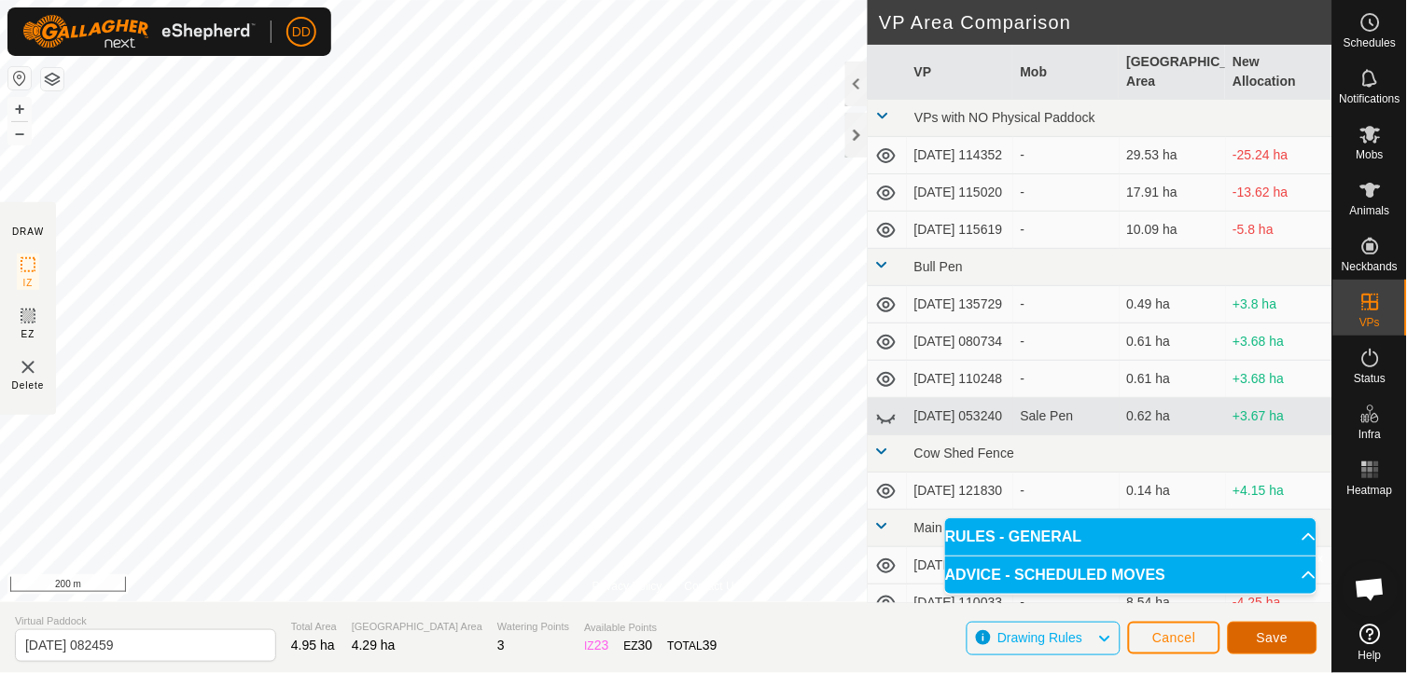
click at [1260, 634] on span "Save" at bounding box center [1272, 638] width 32 height 15
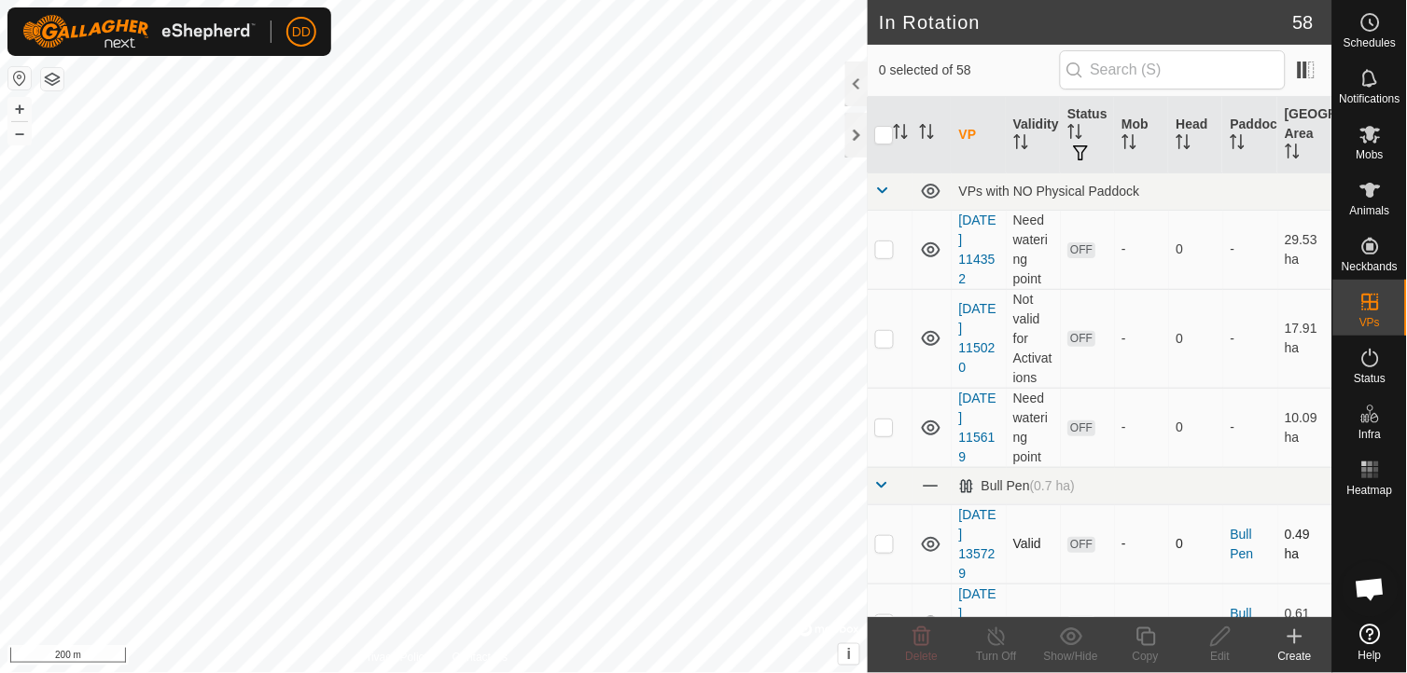
checkbox input "true"
click at [1222, 648] on div "Edit" at bounding box center [1220, 656] width 75 height 17
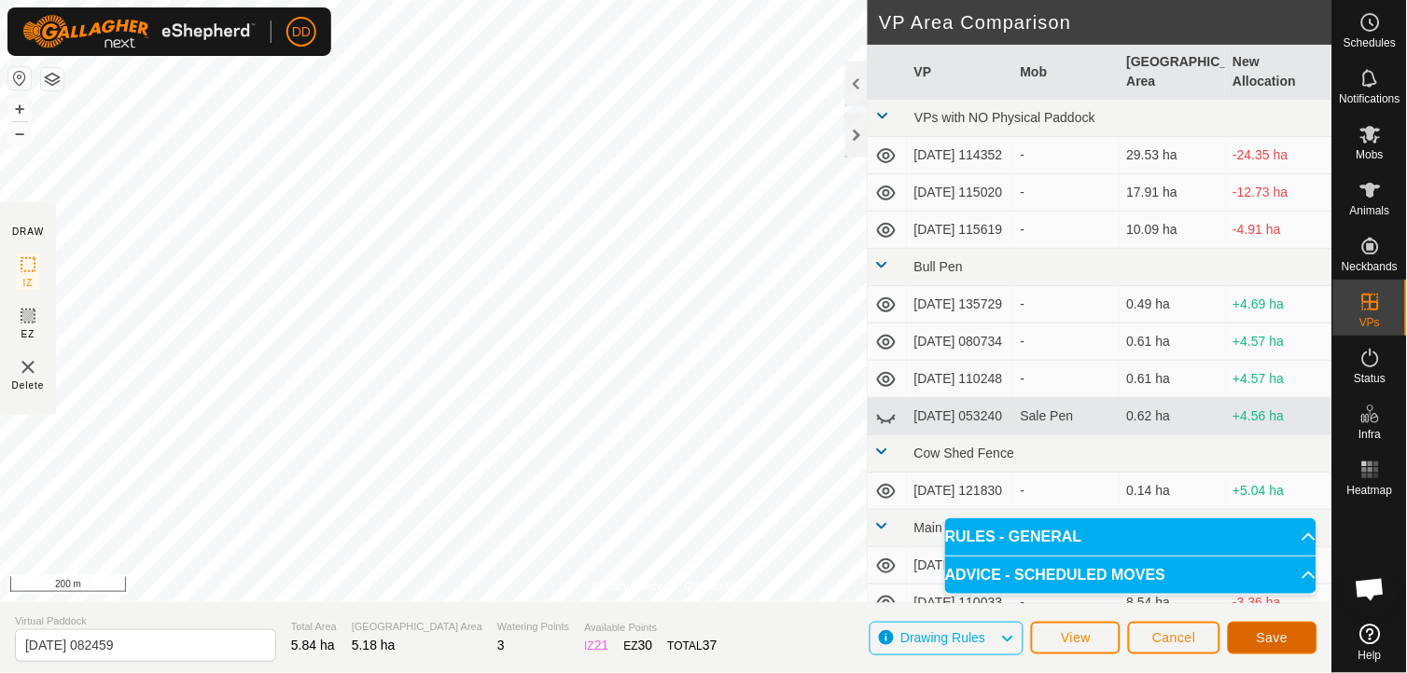
click at [1254, 632] on button "Save" at bounding box center [1272, 638] width 90 height 33
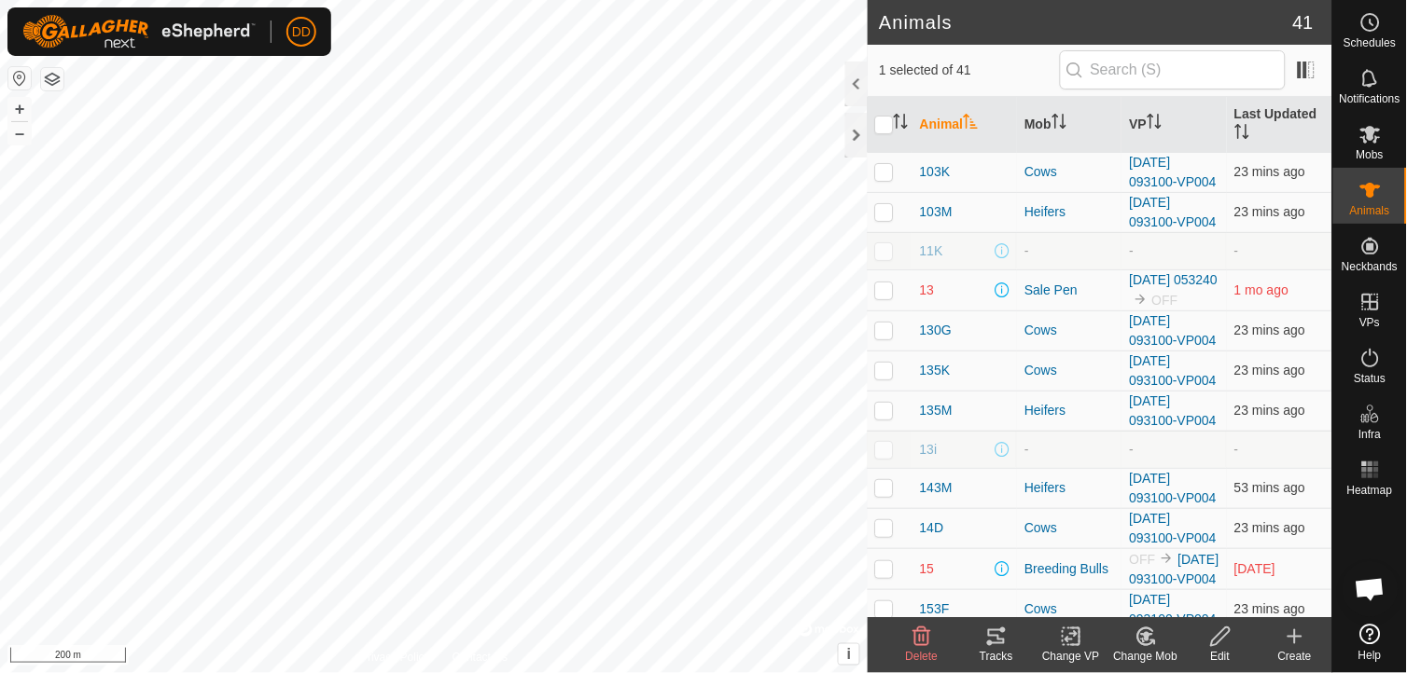
scroll to position [454, 0]
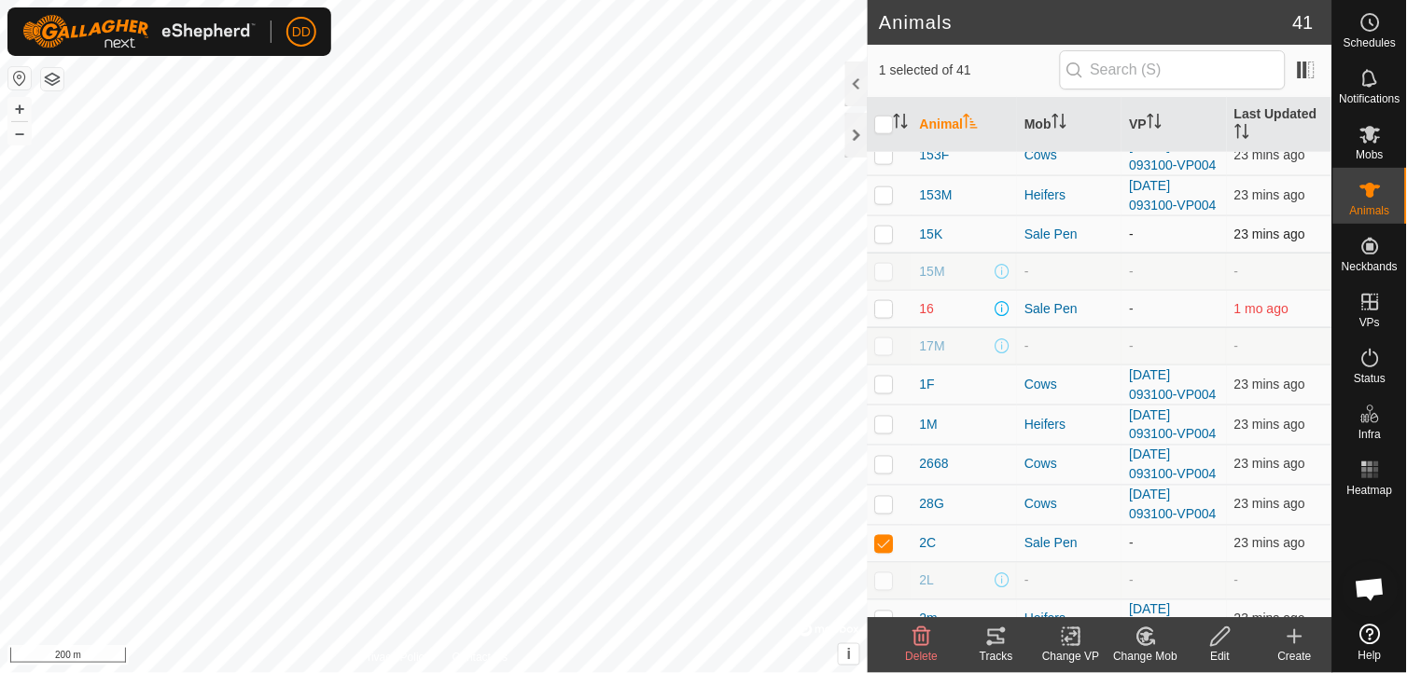
click at [880, 242] on p-checkbox at bounding box center [884, 234] width 19 height 15
checkbox input "true"
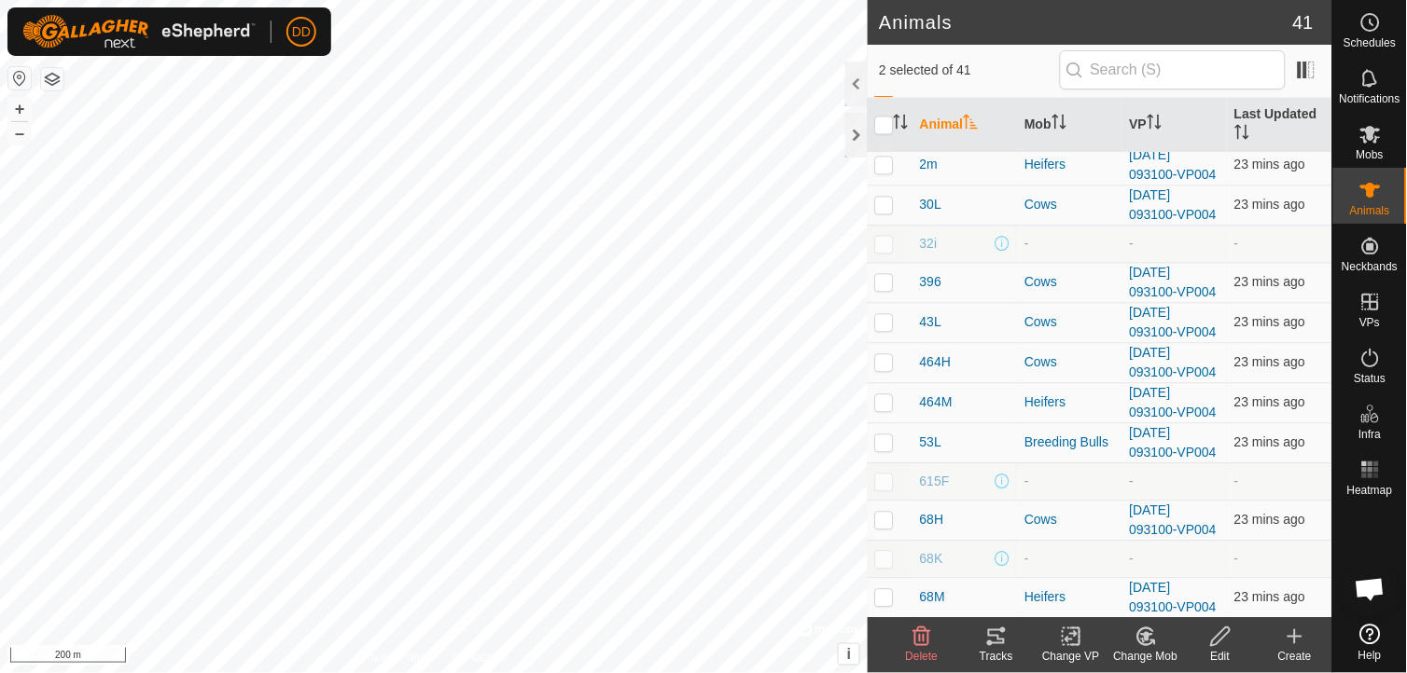
scroll to position [1251, 0]
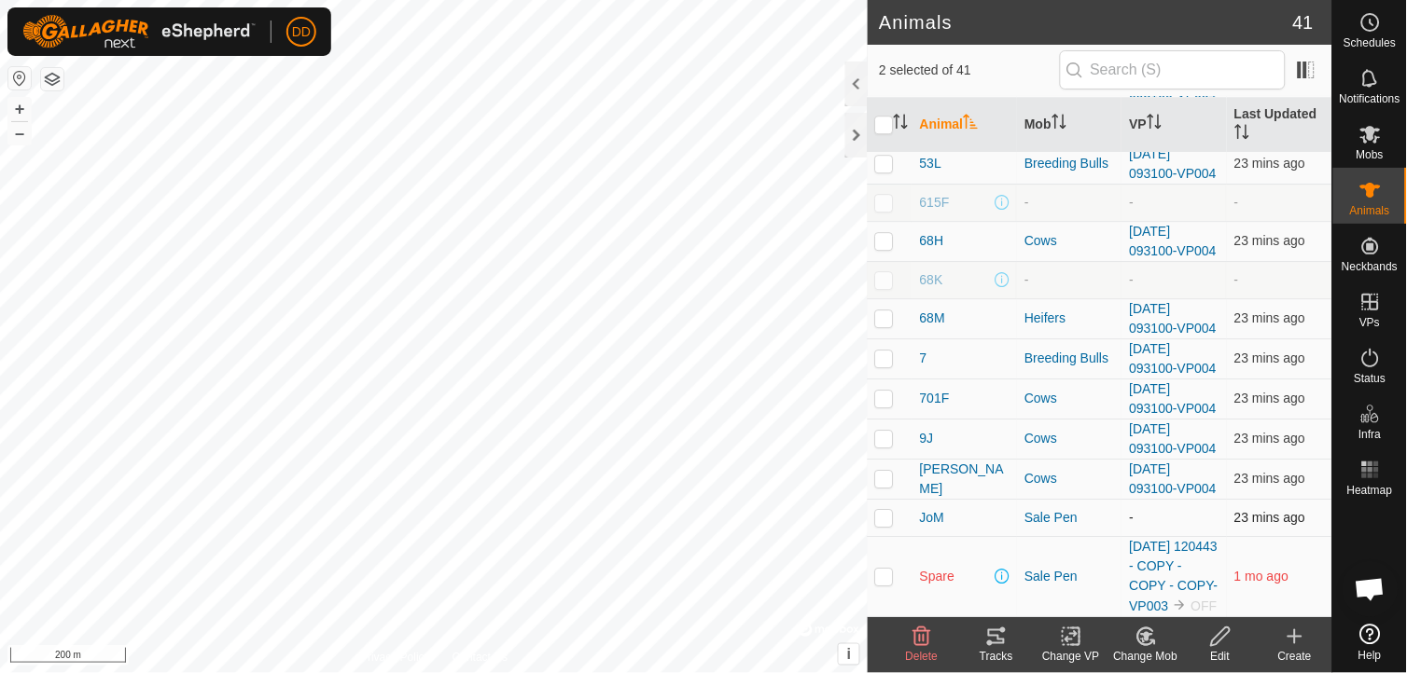
click at [886, 510] on p-checkbox at bounding box center [884, 517] width 19 height 15
checkbox input "true"
click at [1142, 644] on icon at bounding box center [1145, 637] width 16 height 17
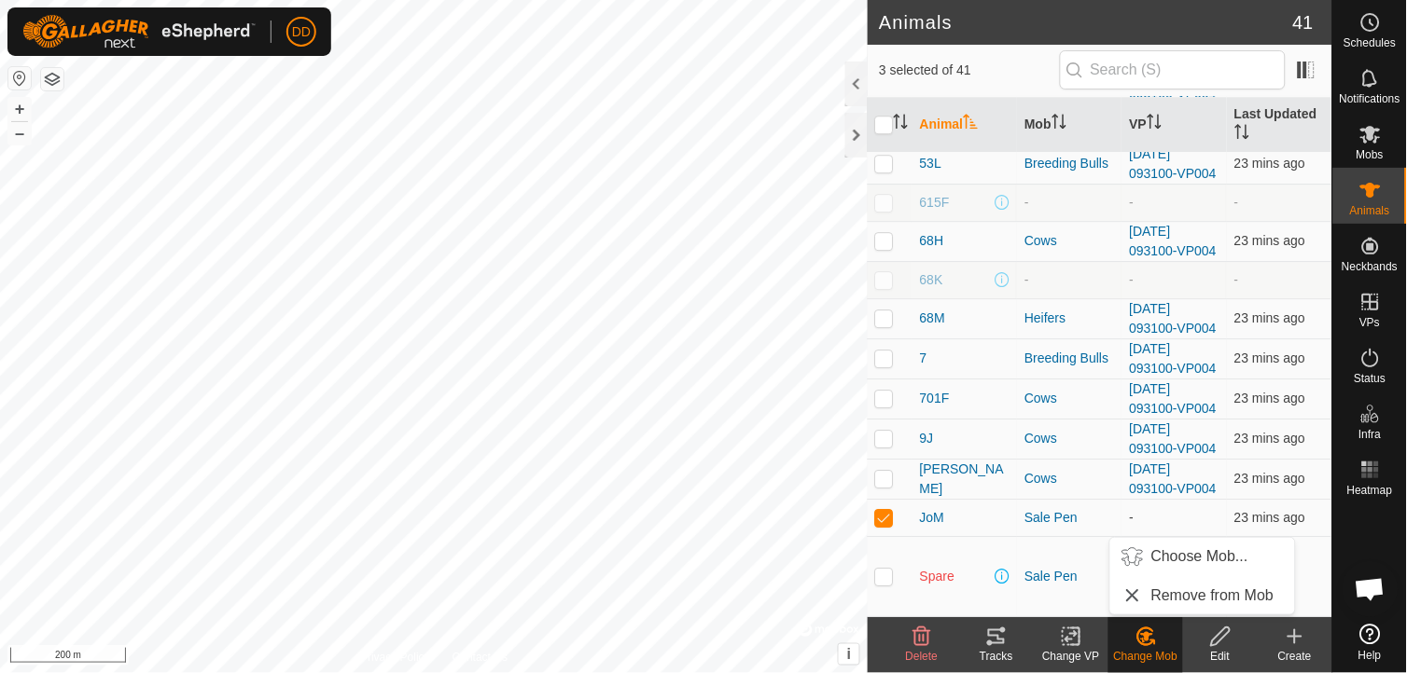
click at [1074, 648] on div "Change VP" at bounding box center [1070, 656] width 75 height 17
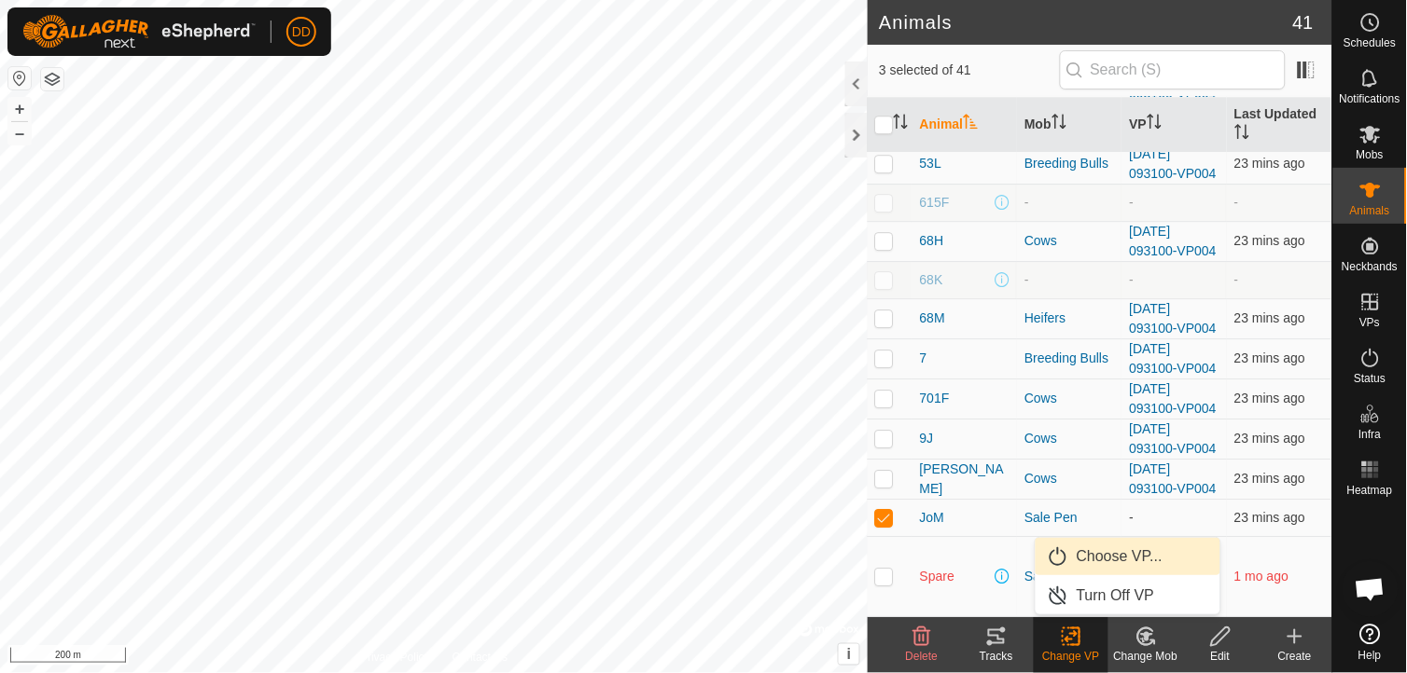
click at [1094, 556] on link "Choose VP..." at bounding box center [1127, 556] width 185 height 37
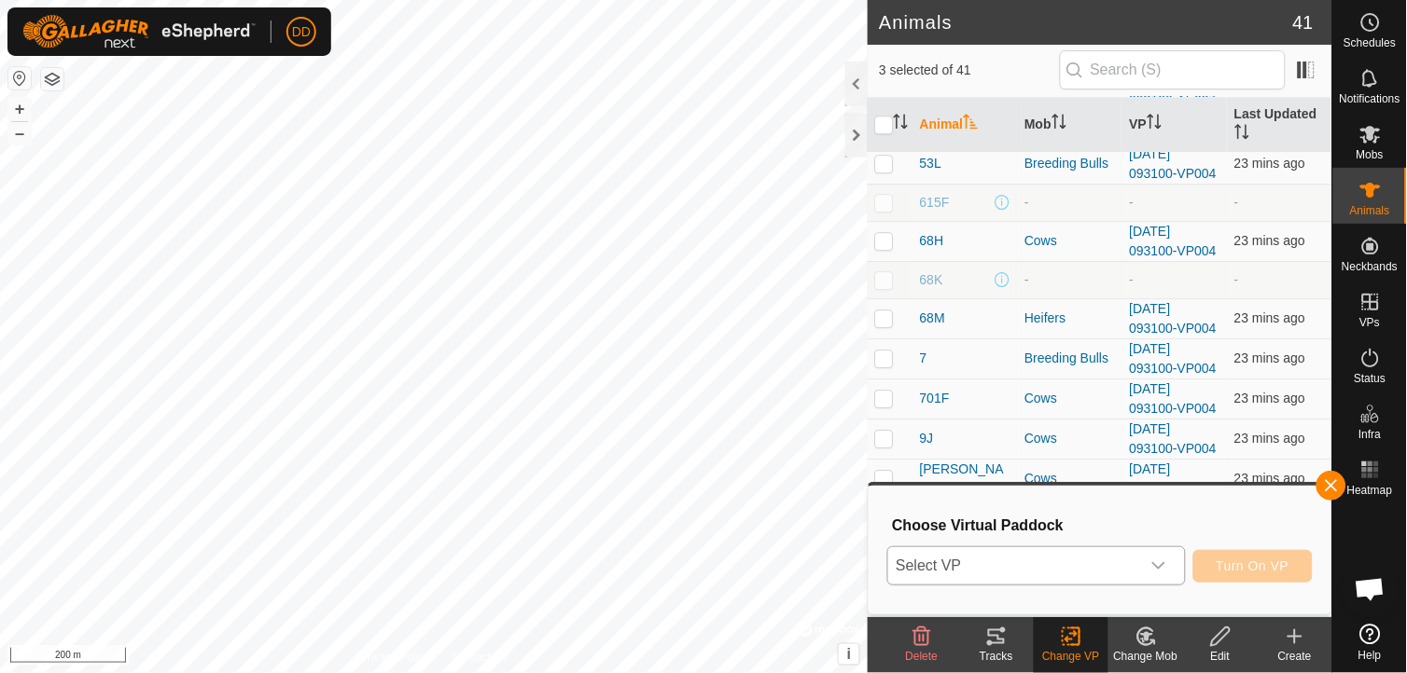
click at [1163, 564] on icon "dropdown trigger" at bounding box center [1158, 566] width 15 height 15
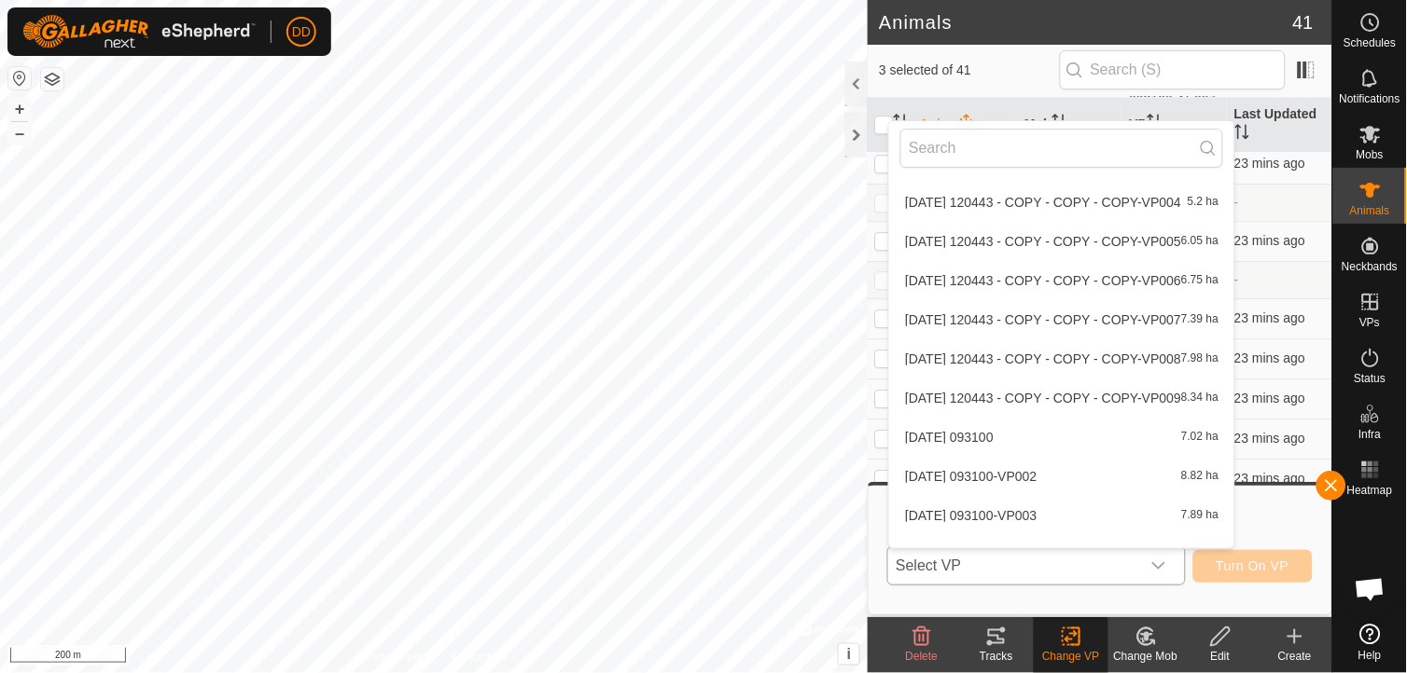
scroll to position [2066, 0]
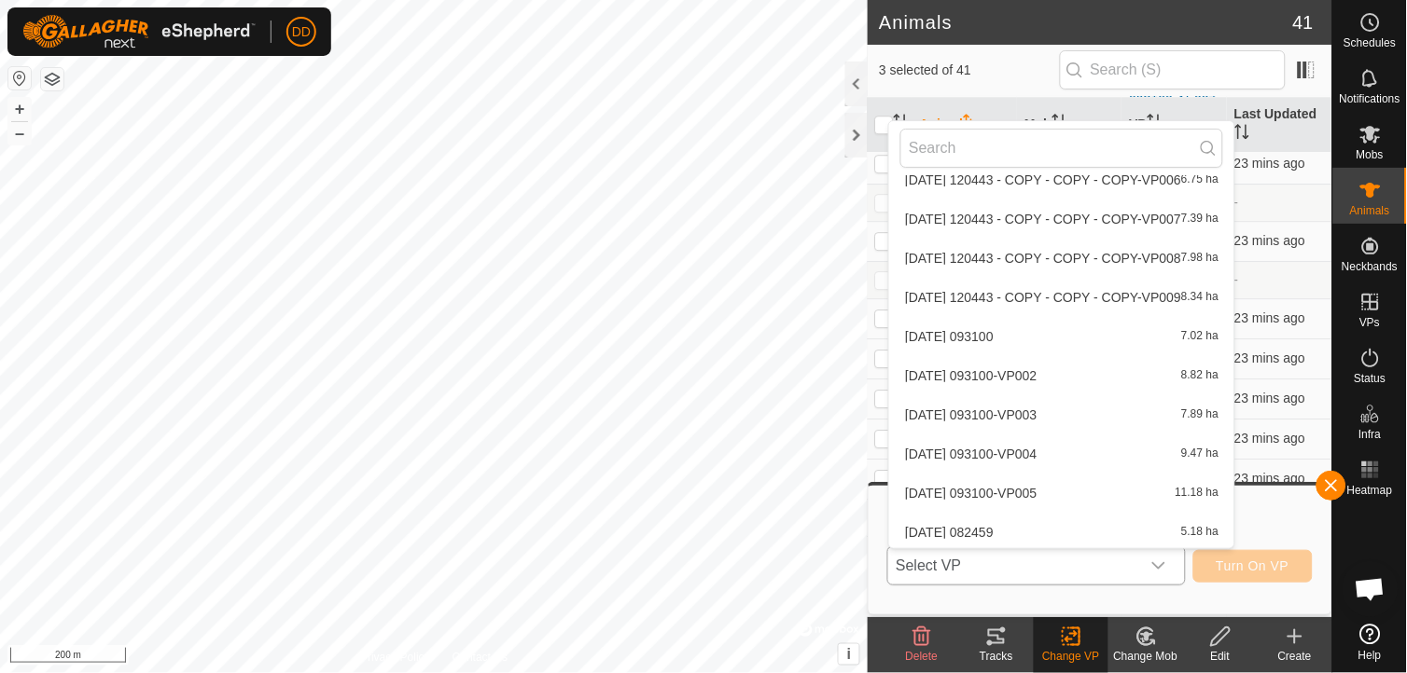
click at [1004, 527] on li "[DATE] 082459 5.18 ha" at bounding box center [1061, 532] width 345 height 37
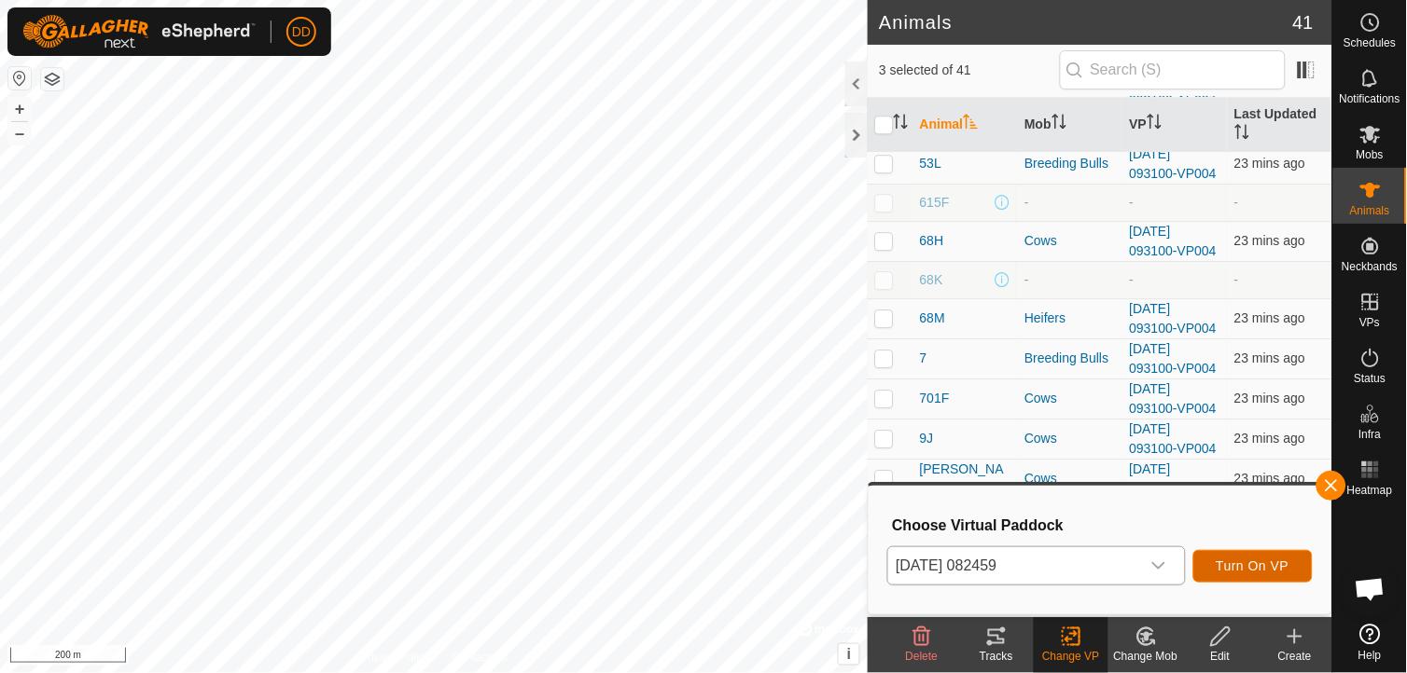
click at [1247, 560] on span "Turn On VP" at bounding box center [1252, 566] width 73 height 15
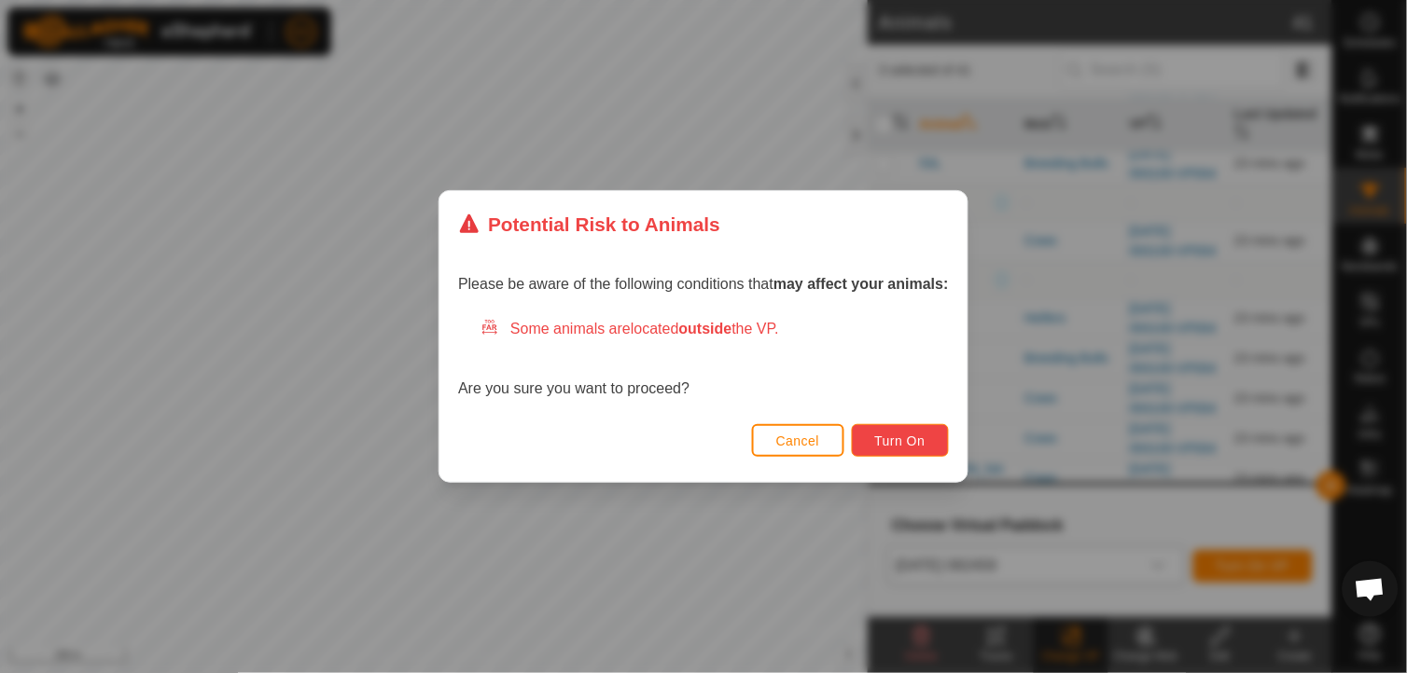
click at [896, 434] on span "Turn On" at bounding box center [900, 441] width 50 height 15
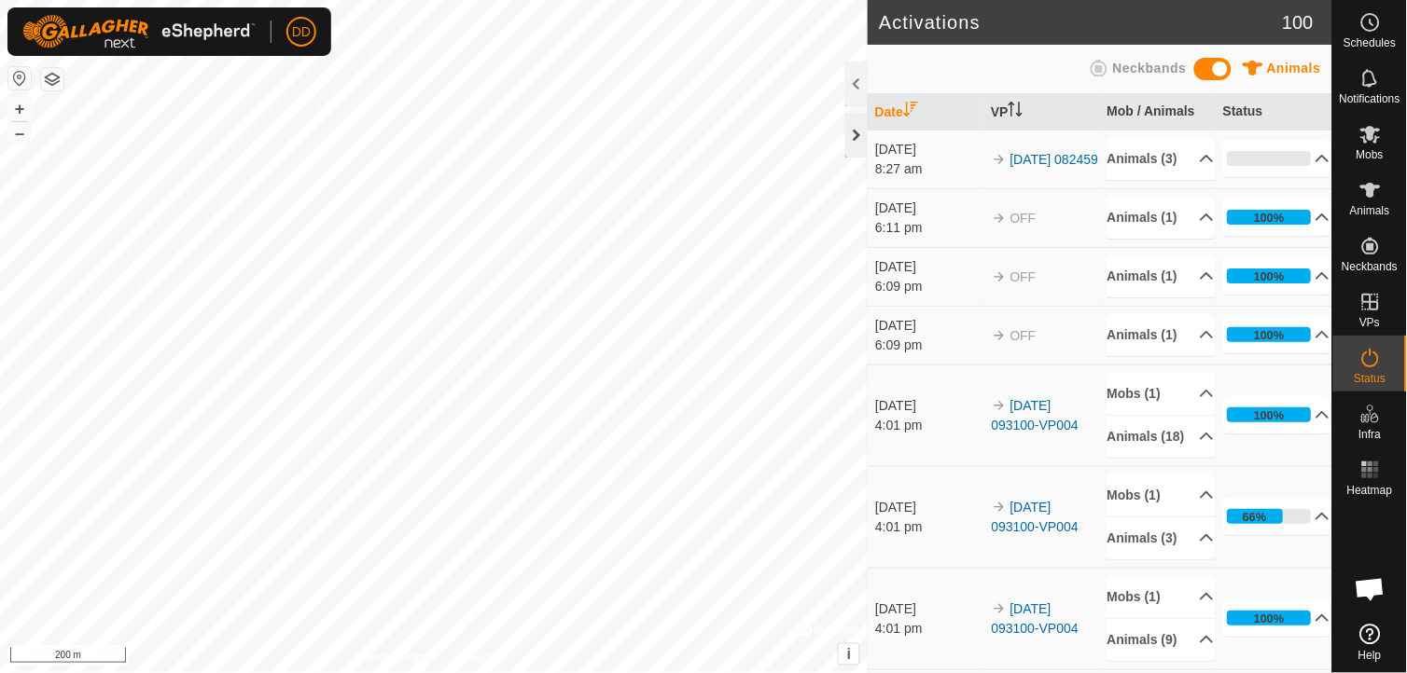
click at [861, 140] on div at bounding box center [856, 135] width 22 height 45
click at [1375, 143] on icon at bounding box center [1370, 135] width 21 height 18
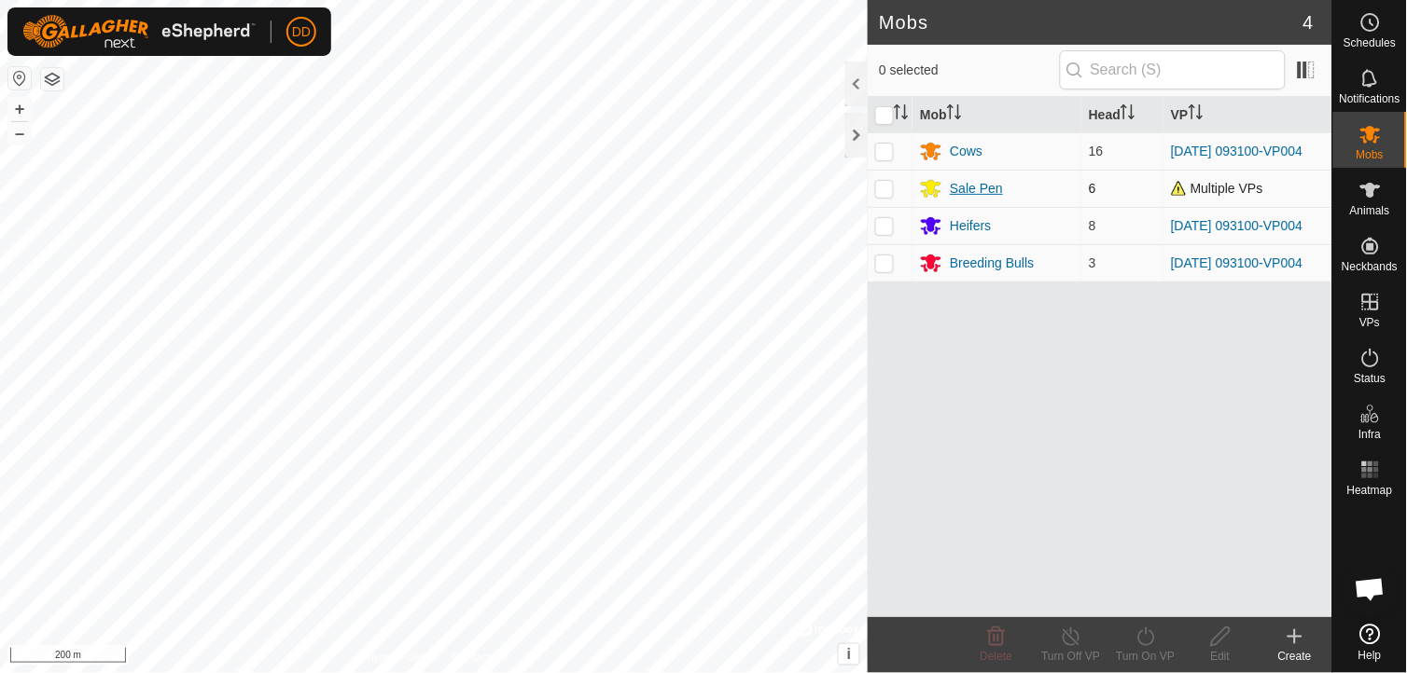
click at [963, 193] on div "Sale Pen" at bounding box center [975, 189] width 53 height 20
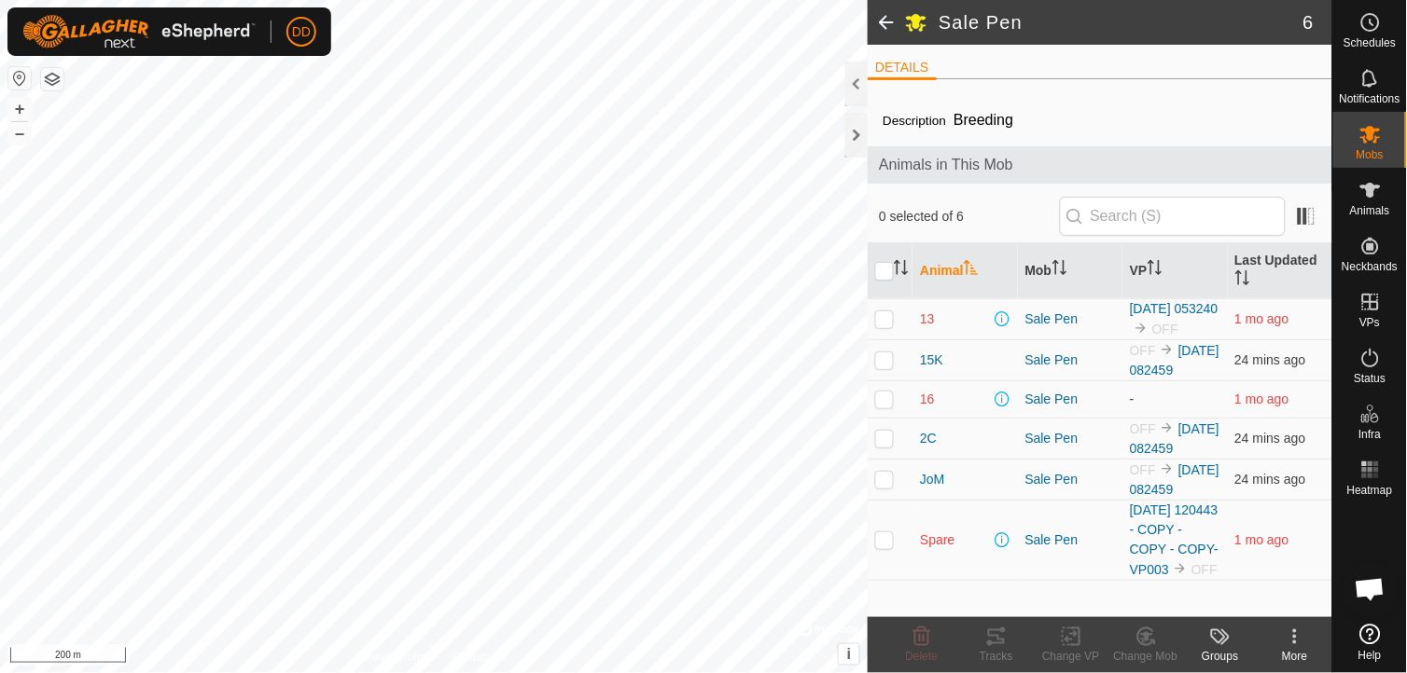
click at [882, 318] on p-checkbox at bounding box center [884, 319] width 19 height 15
click at [1066, 636] on icon at bounding box center [1071, 637] width 23 height 22
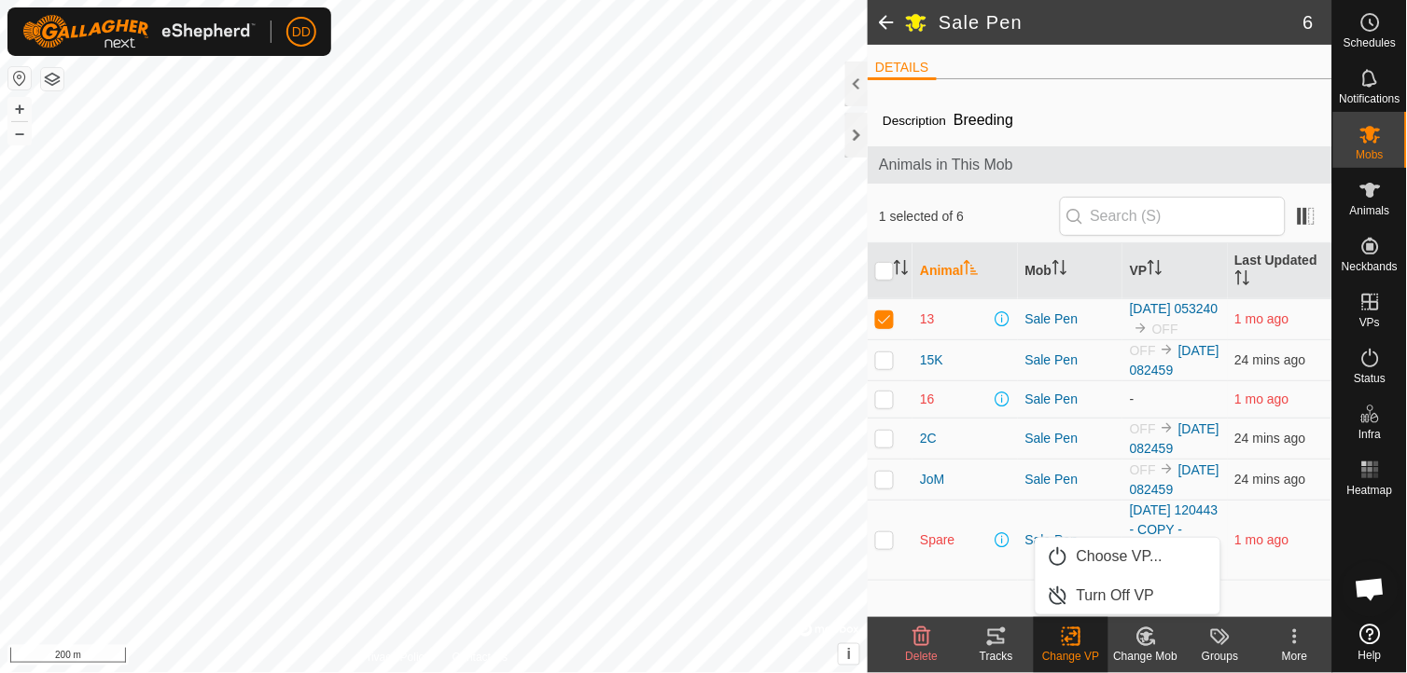
click at [1145, 641] on icon at bounding box center [1146, 636] width 13 height 9
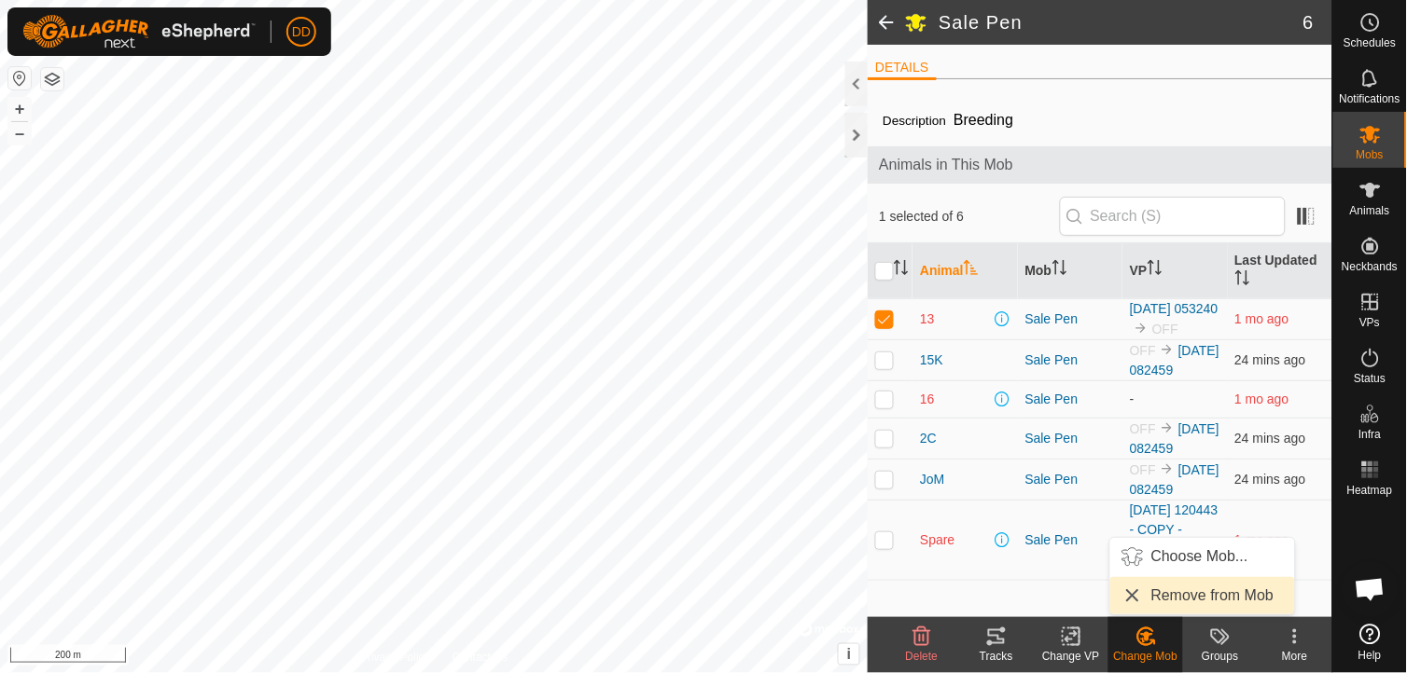
click at [1151, 599] on link "Remove from Mob" at bounding box center [1202, 595] width 185 height 37
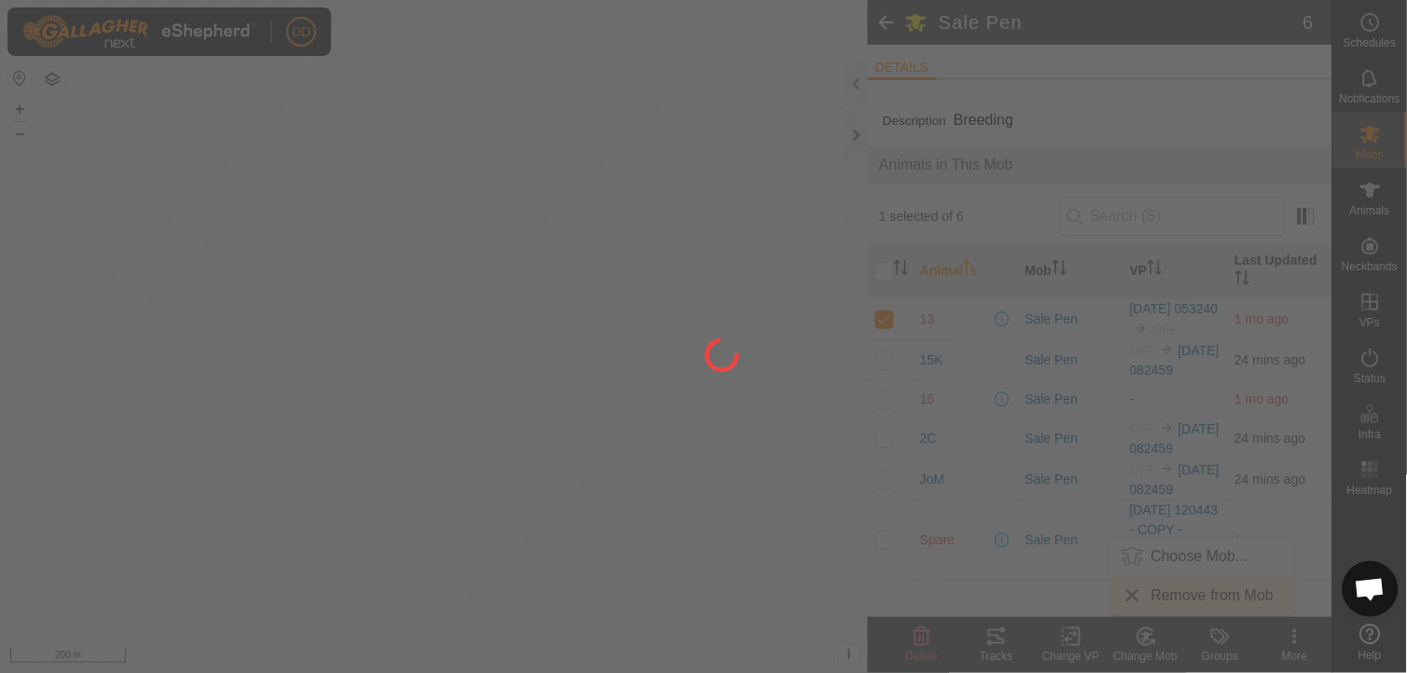
checkbox input "false"
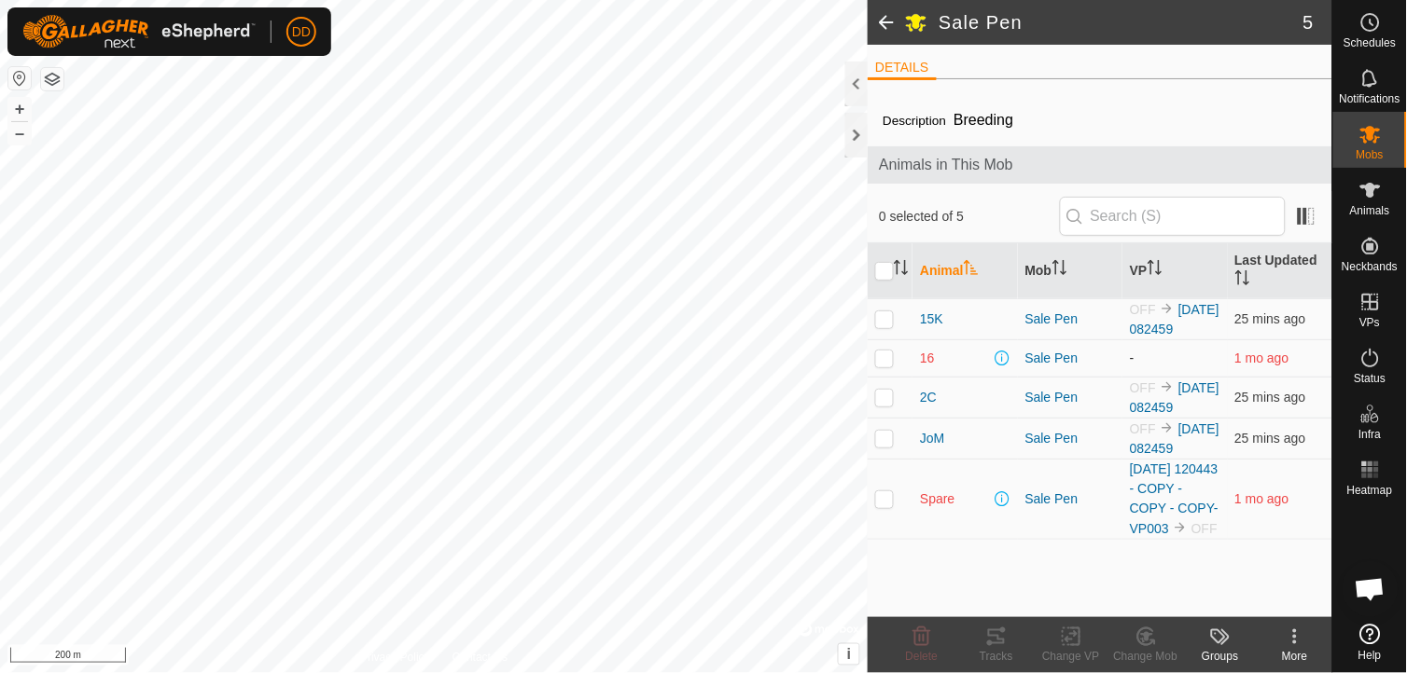
click at [887, 356] on p-checkbox at bounding box center [884, 358] width 19 height 15
click at [1143, 646] on icon at bounding box center [1145, 637] width 23 height 22
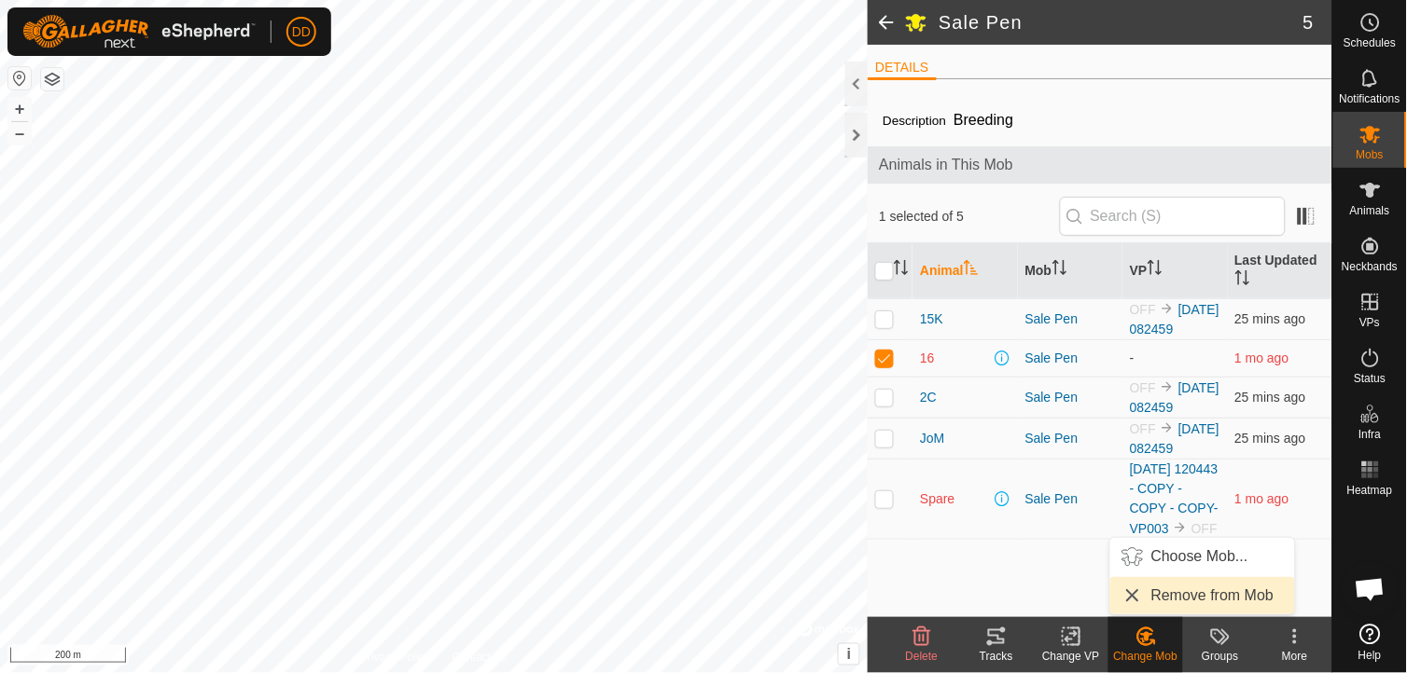
click at [1154, 597] on link "Remove from Mob" at bounding box center [1202, 595] width 185 height 37
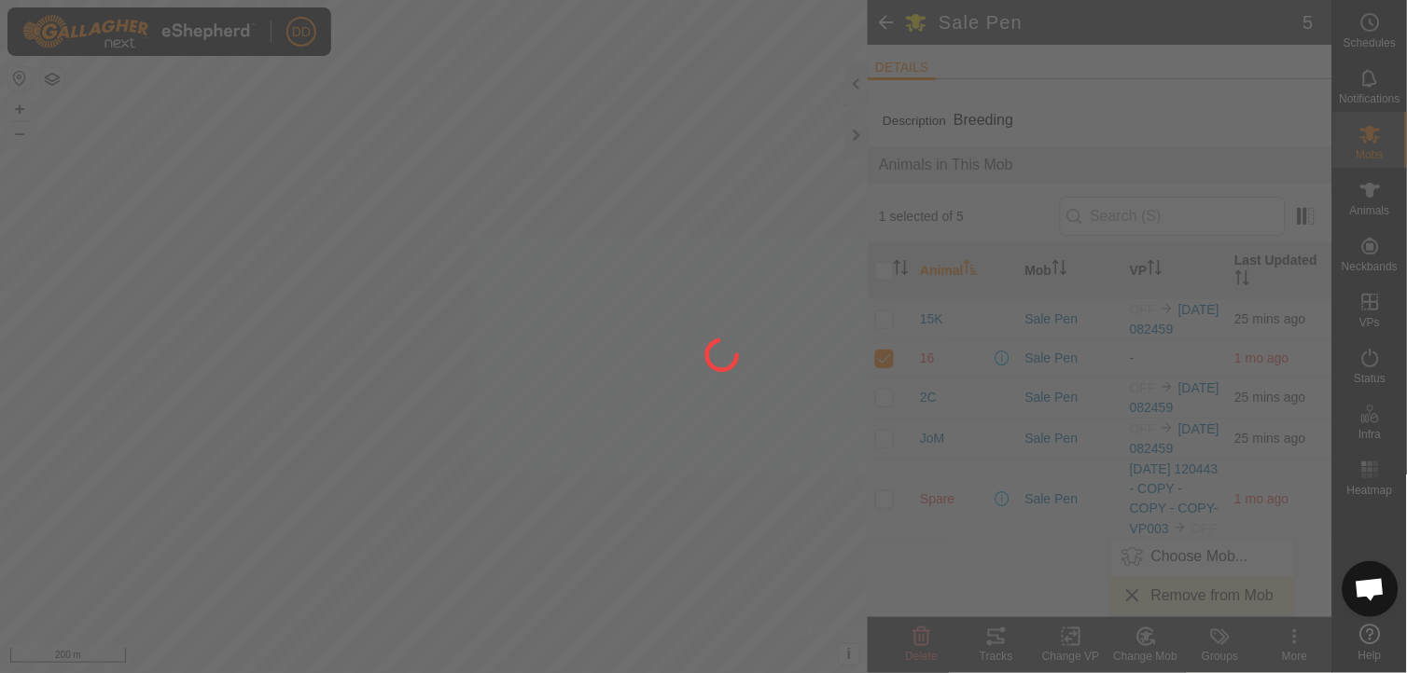
checkbox input "false"
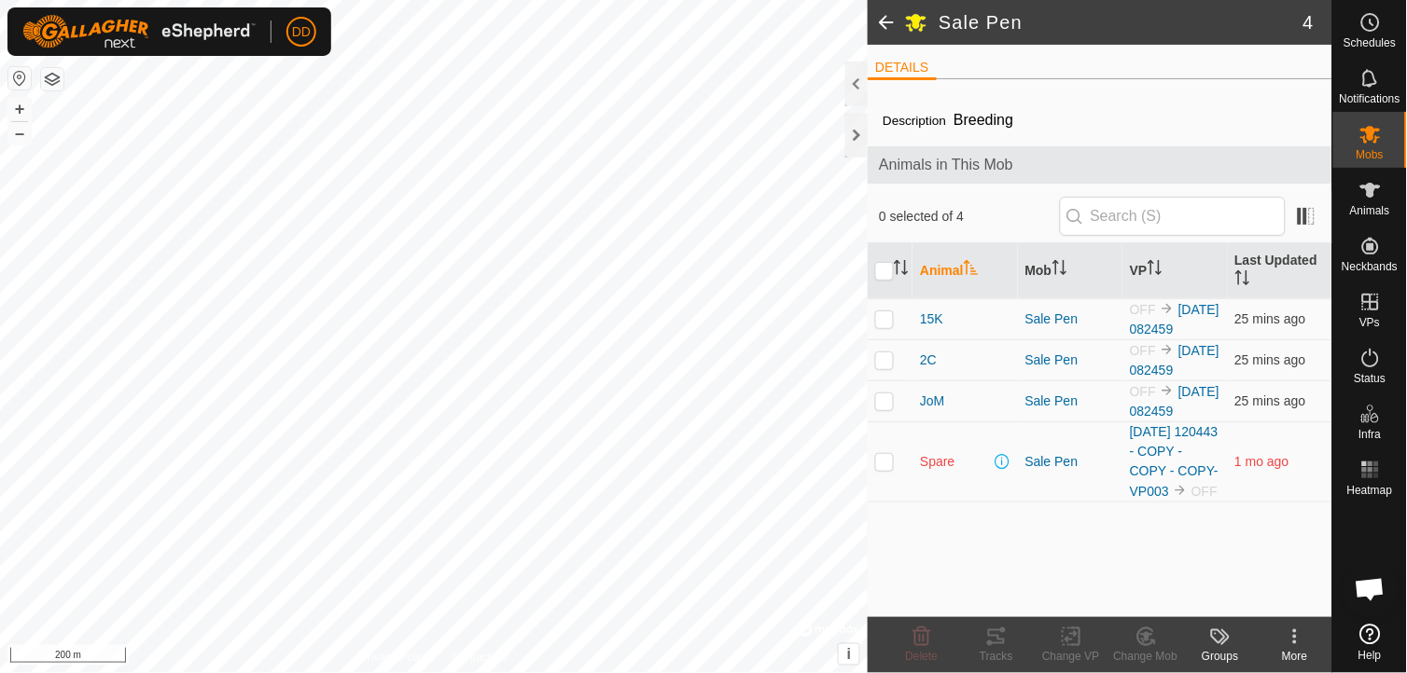
drag, startPoint x: 956, startPoint y: 530, endPoint x: 930, endPoint y: 285, distance: 245.8
click at [930, 285] on div "Description Breeding Animals in This Mob 0 selected of 4 Animal Mob VP Last Upd…" at bounding box center [1099, 355] width 464 height 523
click at [930, 285] on th "Animal" at bounding box center [964, 271] width 104 height 56
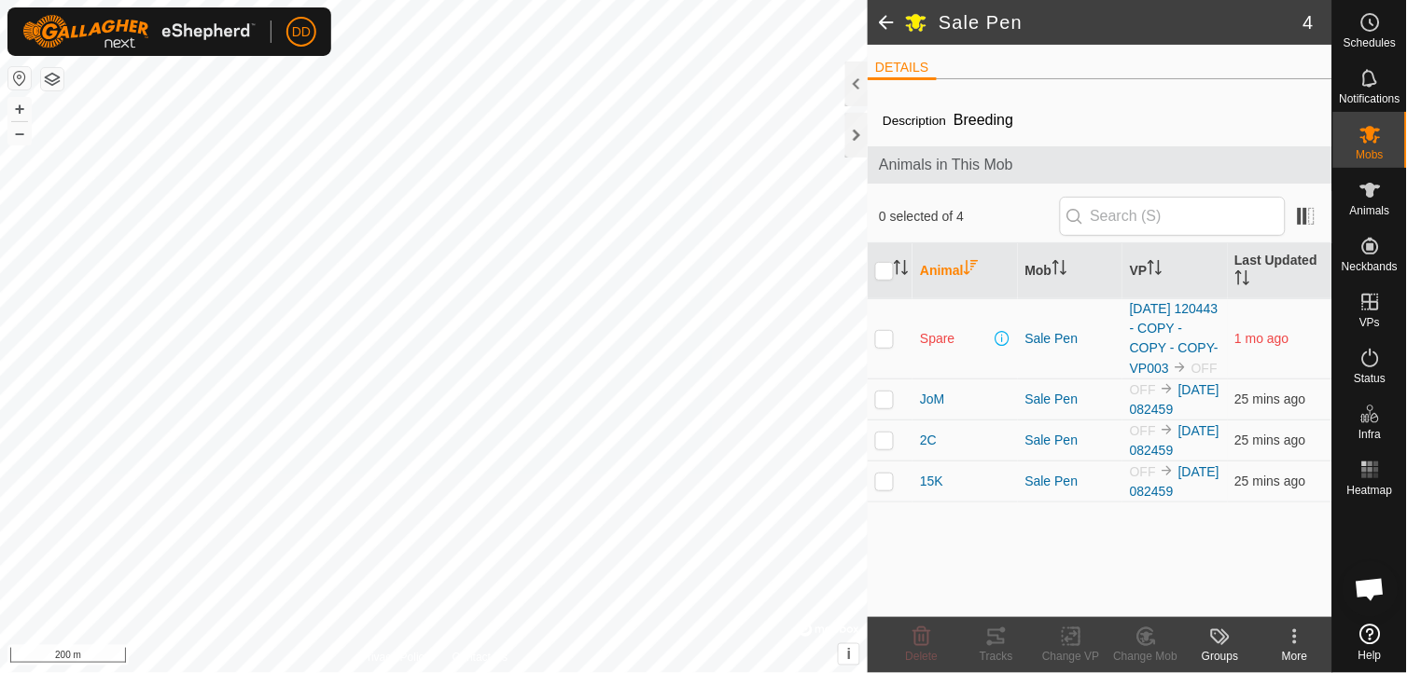
click at [930, 285] on th "Animal" at bounding box center [964, 271] width 104 height 56
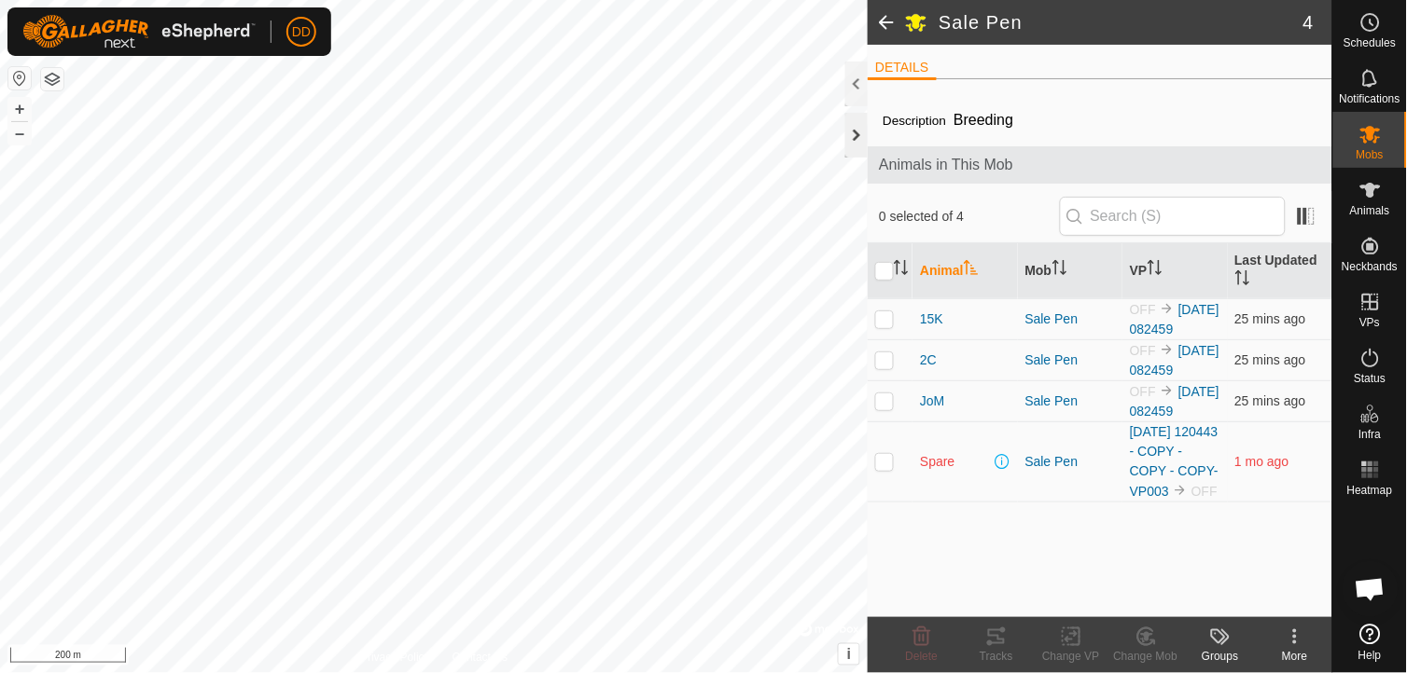
click at [852, 136] on div at bounding box center [856, 135] width 22 height 45
click at [24, 105] on button "+" at bounding box center [19, 109] width 22 height 22
